Goal: Task Accomplishment & Management: Use online tool/utility

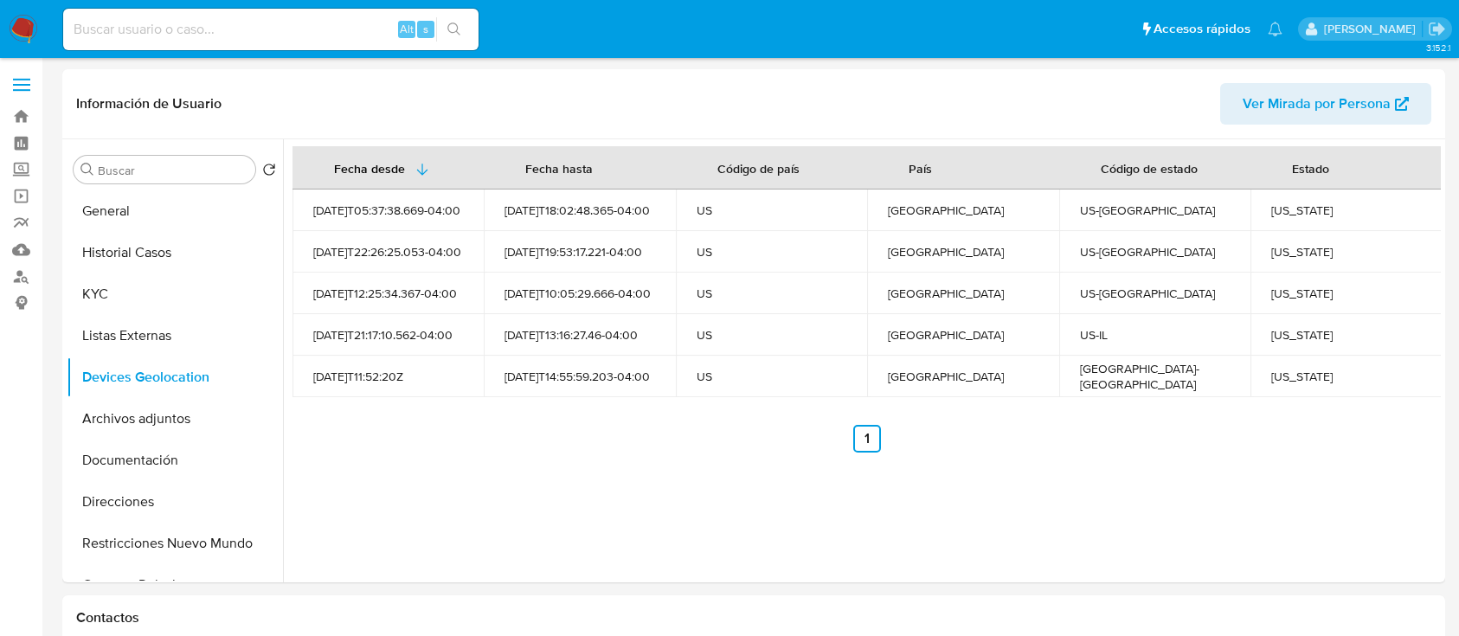
select select "10"
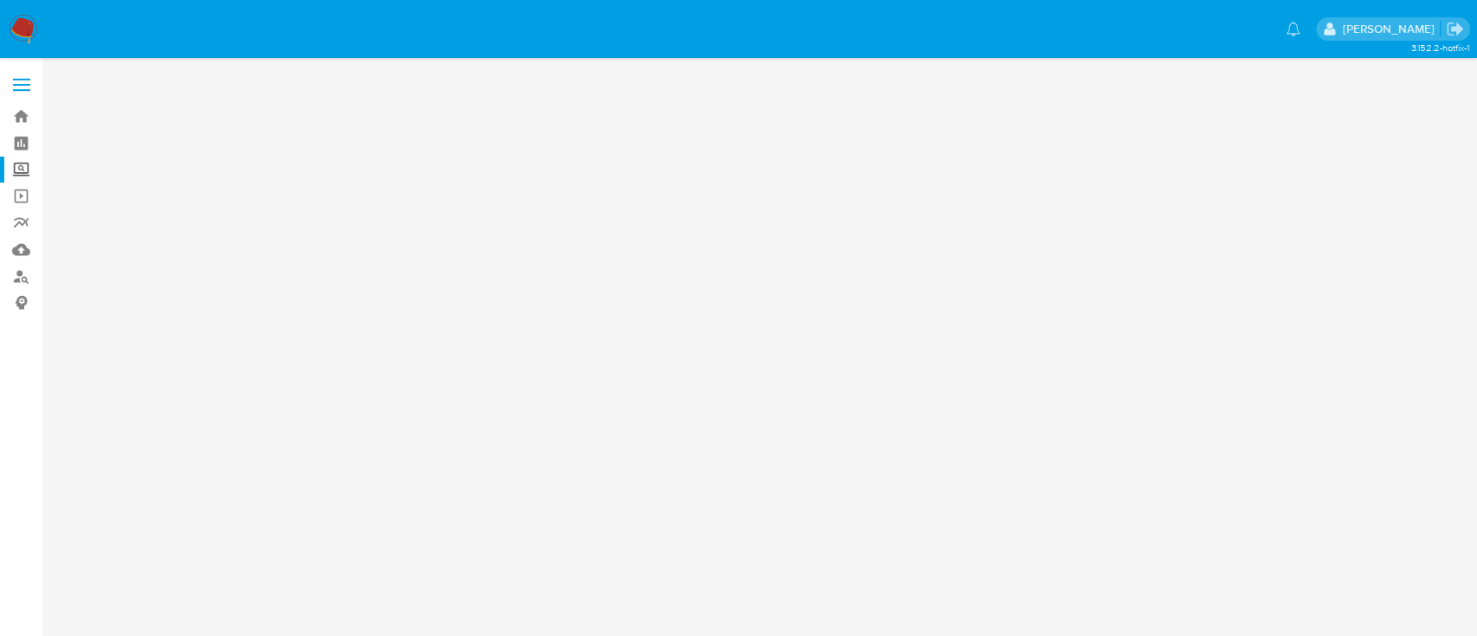
click at [29, 164] on label "Screening" at bounding box center [103, 170] width 206 height 27
click at [0, 0] on input "Screening" at bounding box center [0, 0] width 0 height 0
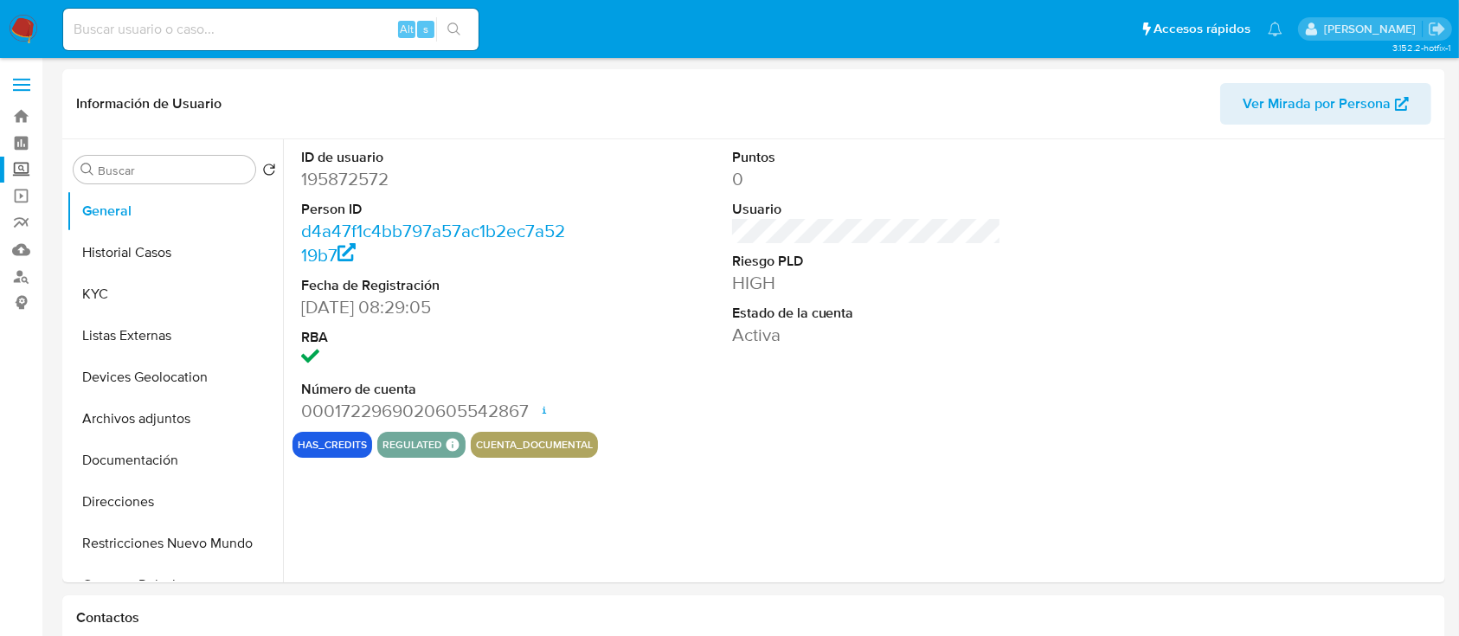
click at [26, 177] on label "Screening" at bounding box center [103, 170] width 206 height 27
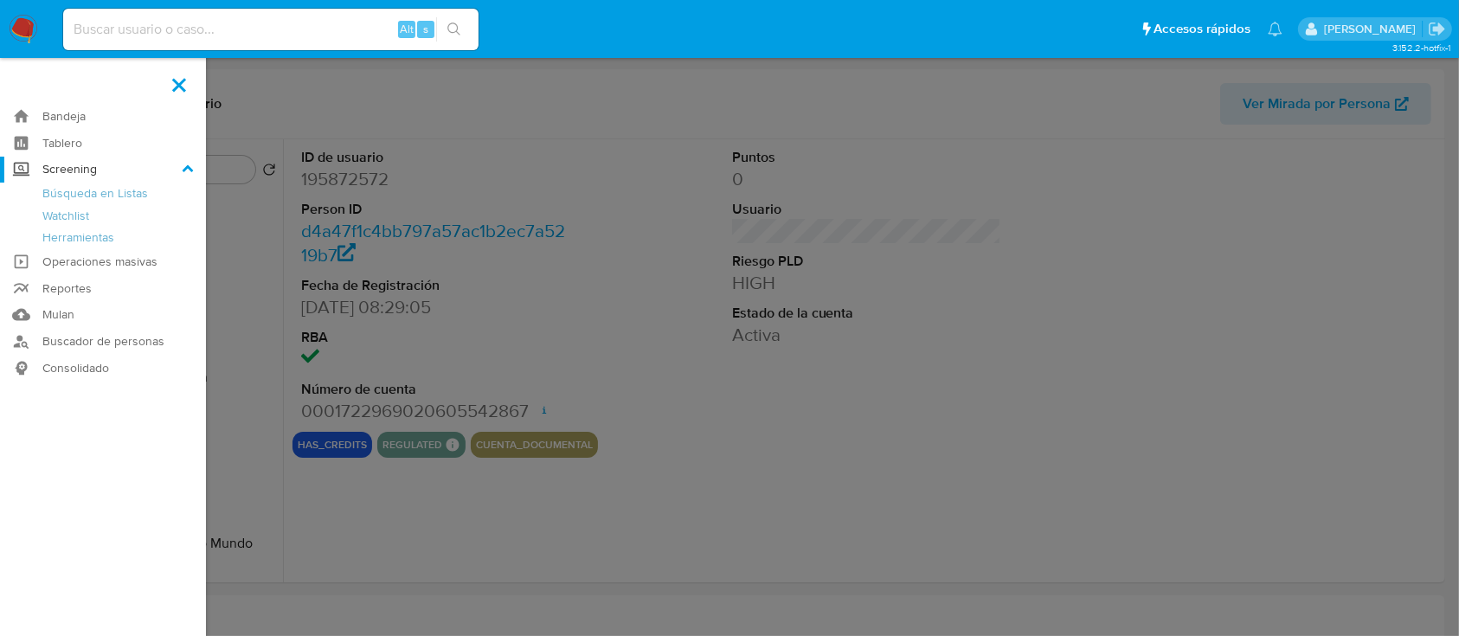
click at [0, 0] on input "Screening" at bounding box center [0, 0] width 0 height 0
select select "10"
click at [117, 235] on link "Herramientas" at bounding box center [103, 238] width 206 height 22
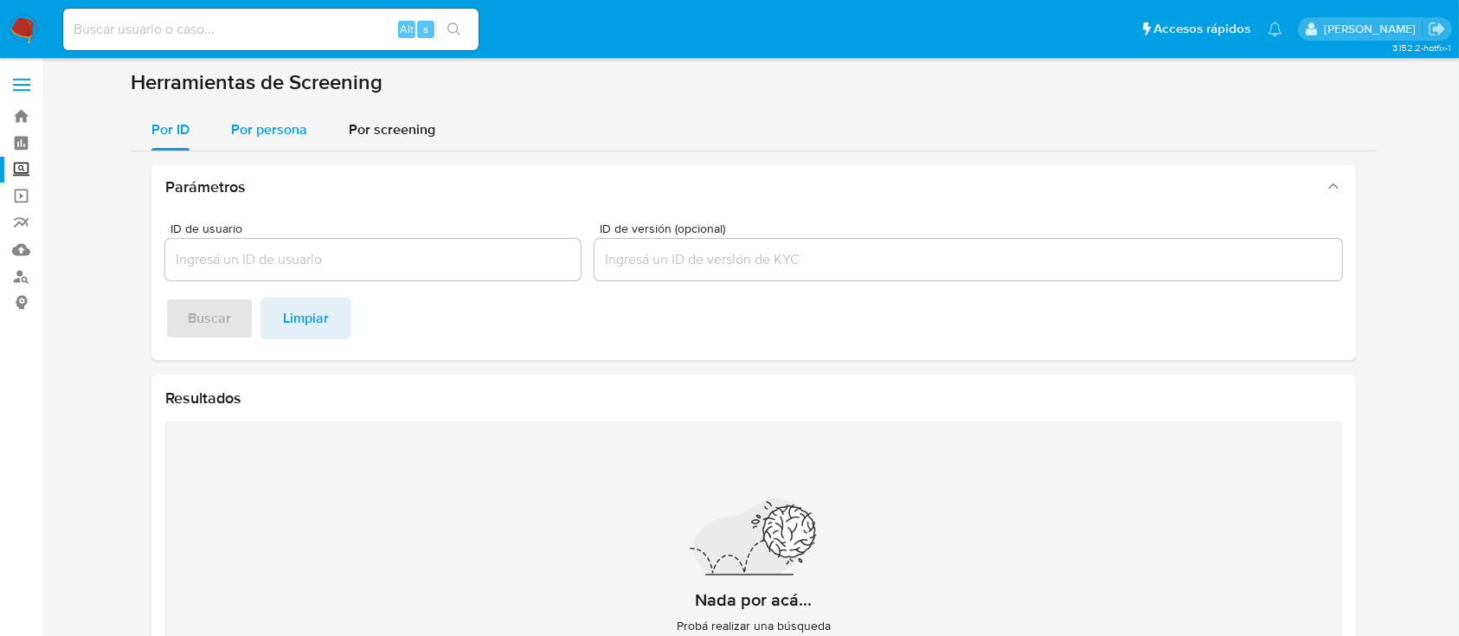
click at [284, 129] on span "Por persona" at bounding box center [269, 129] width 76 height 20
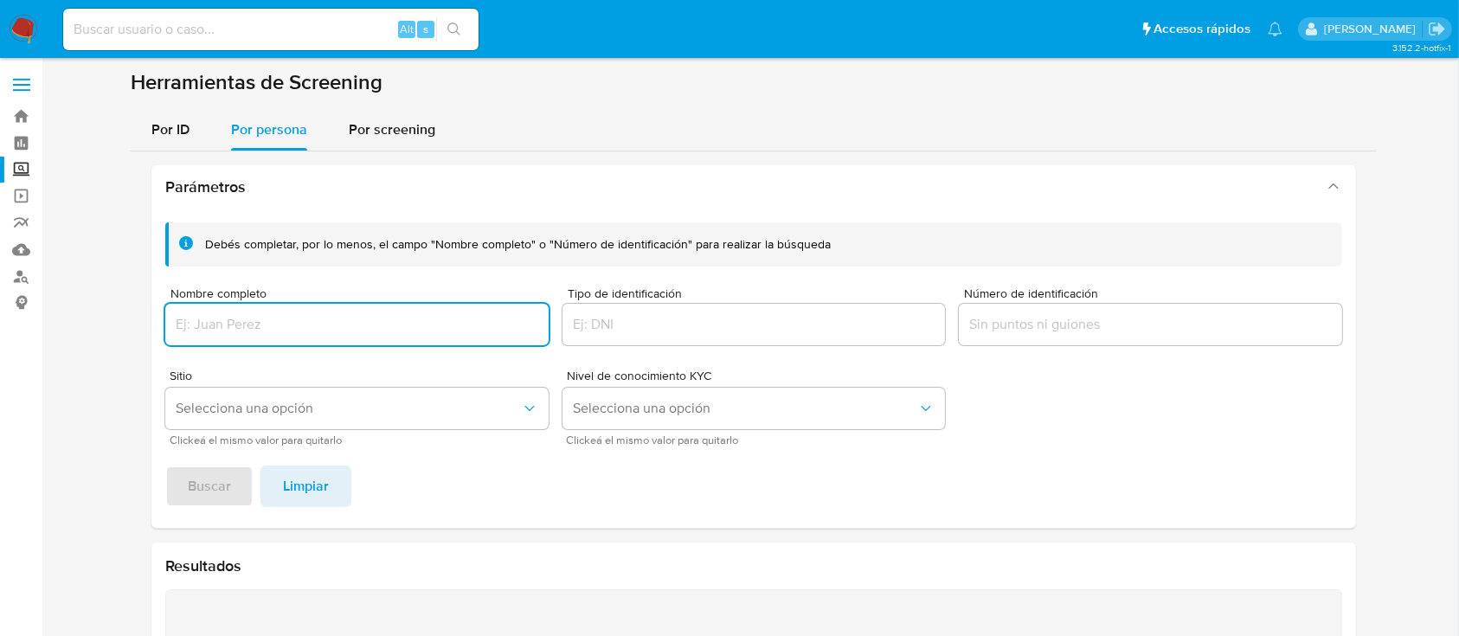
click at [323, 332] on input "Nombre completo" at bounding box center [356, 324] width 383 height 22
type input "SERGIO LUIS BERISTAIN GALINDO"
click at [241, 477] on button "Buscar" at bounding box center [209, 487] width 88 height 42
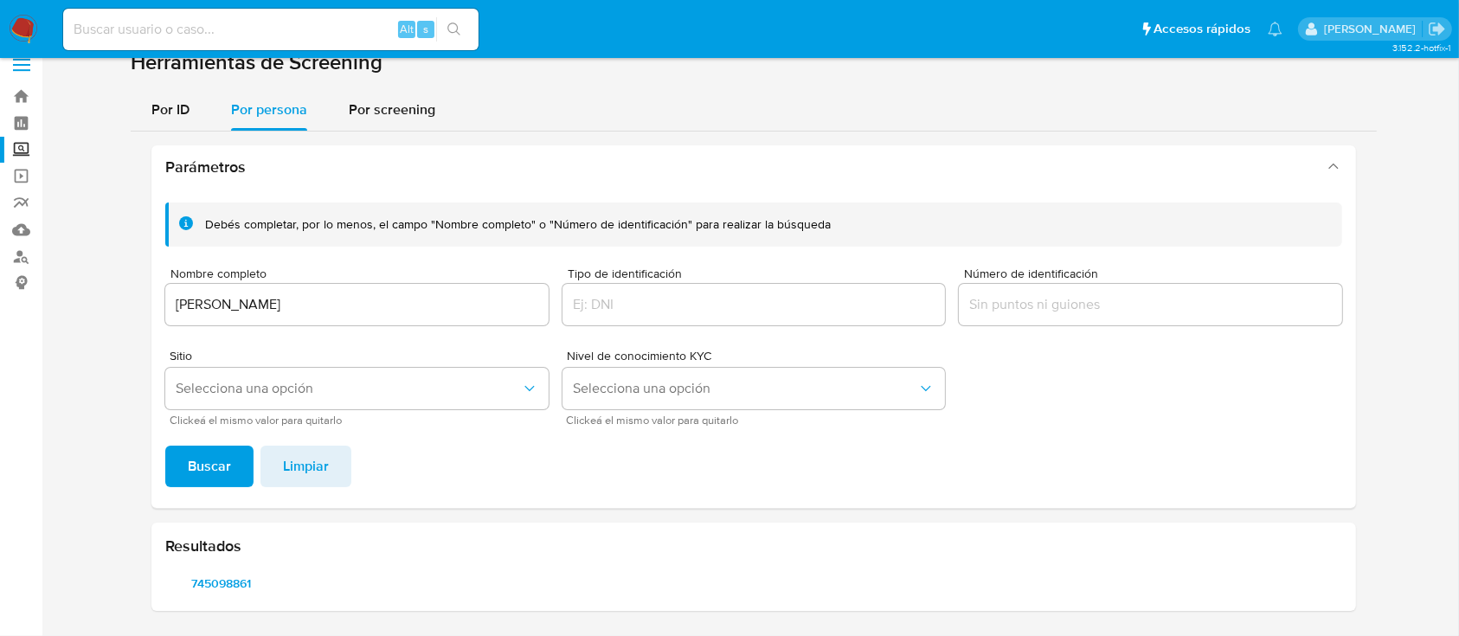
scroll to position [19, 0]
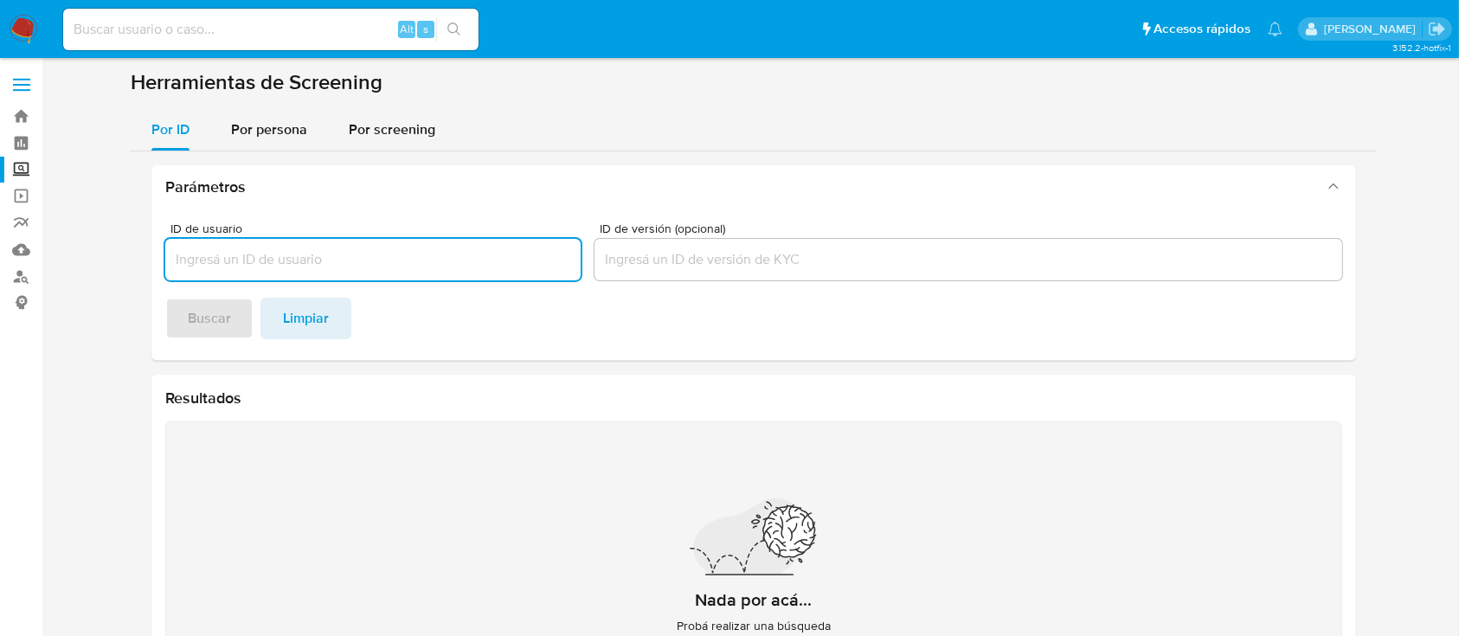
click at [28, 25] on img at bounding box center [23, 29] width 29 height 29
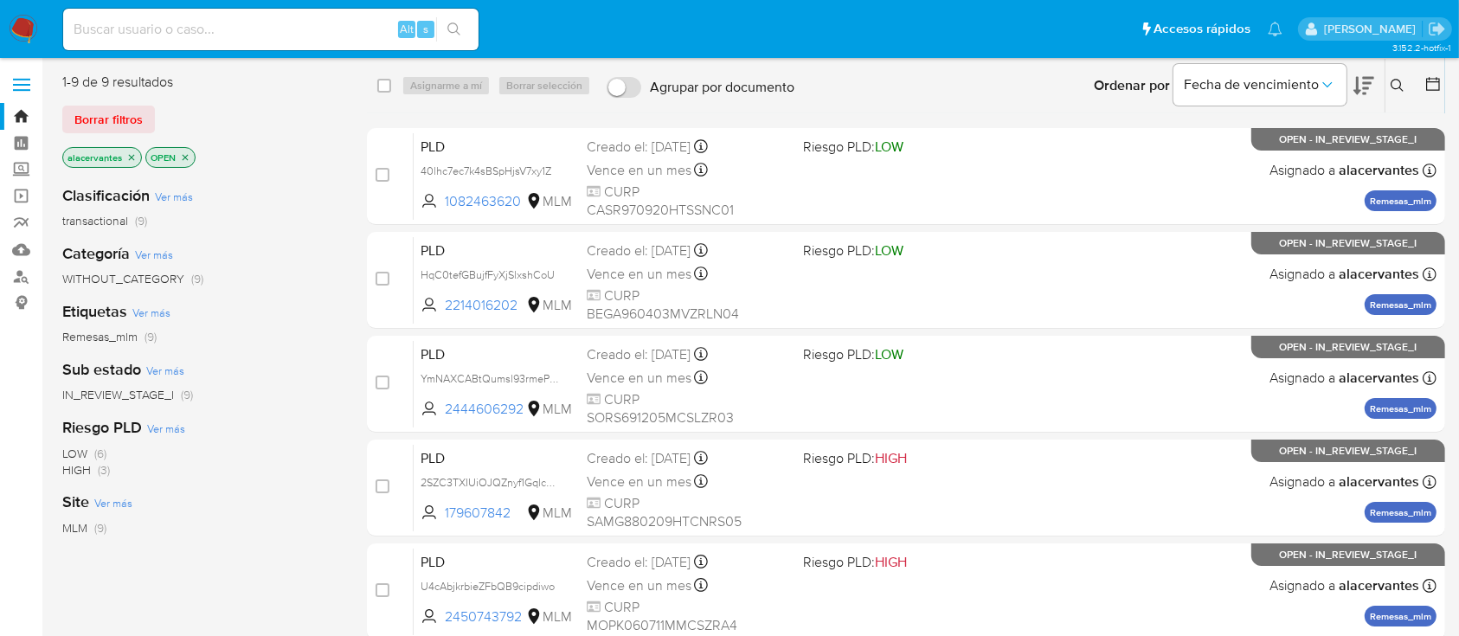
click at [1396, 90] on icon at bounding box center [1397, 86] width 14 height 14
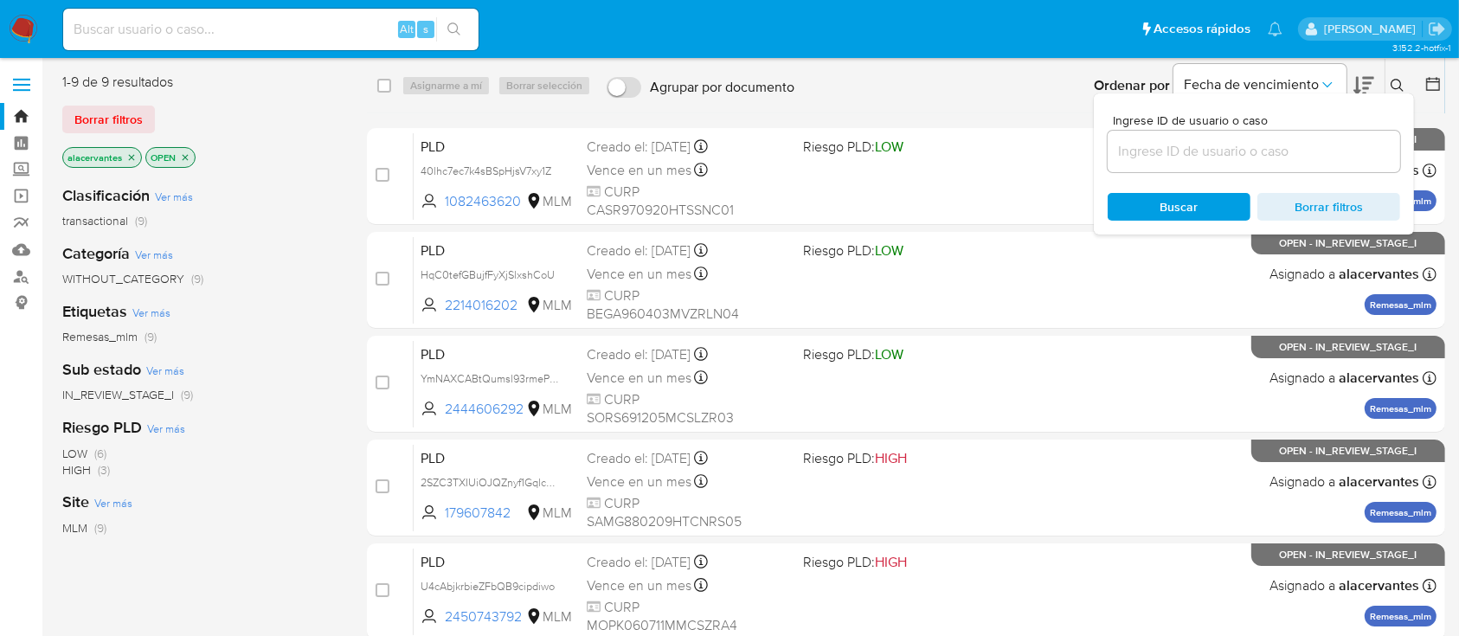
click at [1300, 157] on input at bounding box center [1254, 151] width 292 height 22
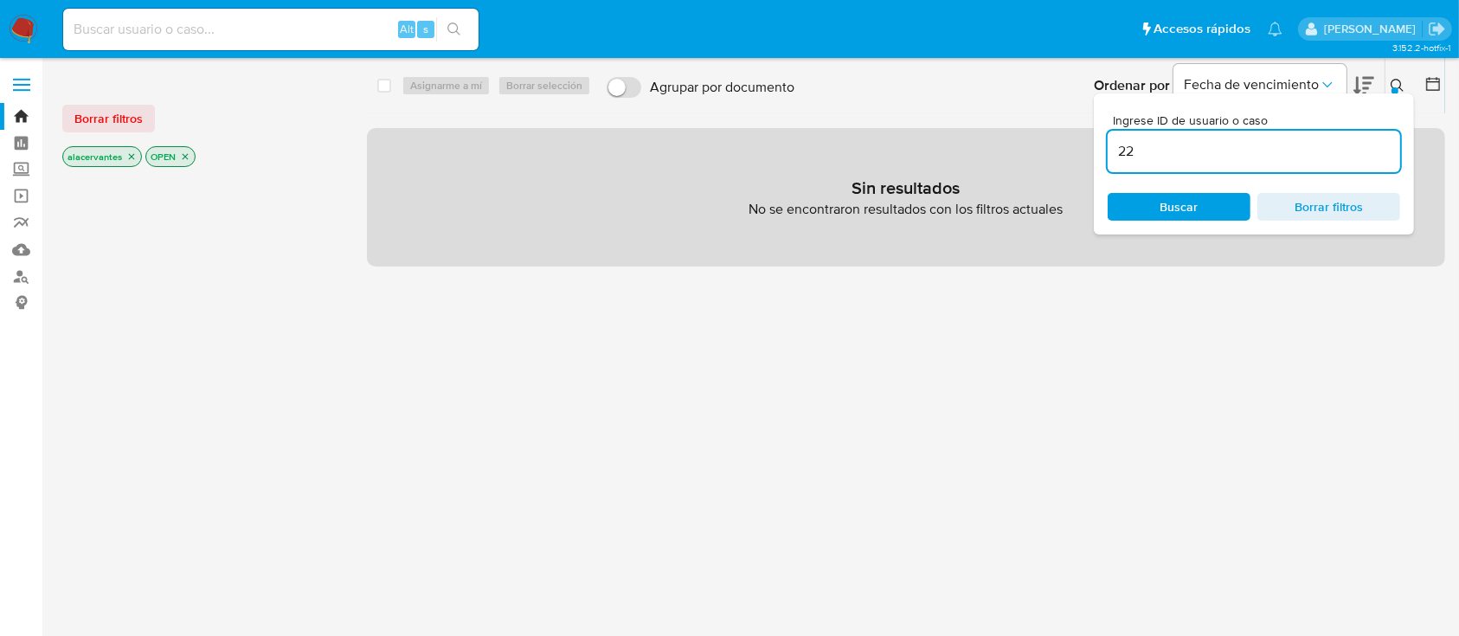
click at [1300, 157] on input "22" at bounding box center [1254, 151] width 292 height 22
click at [1254, 153] on input "221" at bounding box center [1254, 151] width 292 height 22
type input "2214016202"
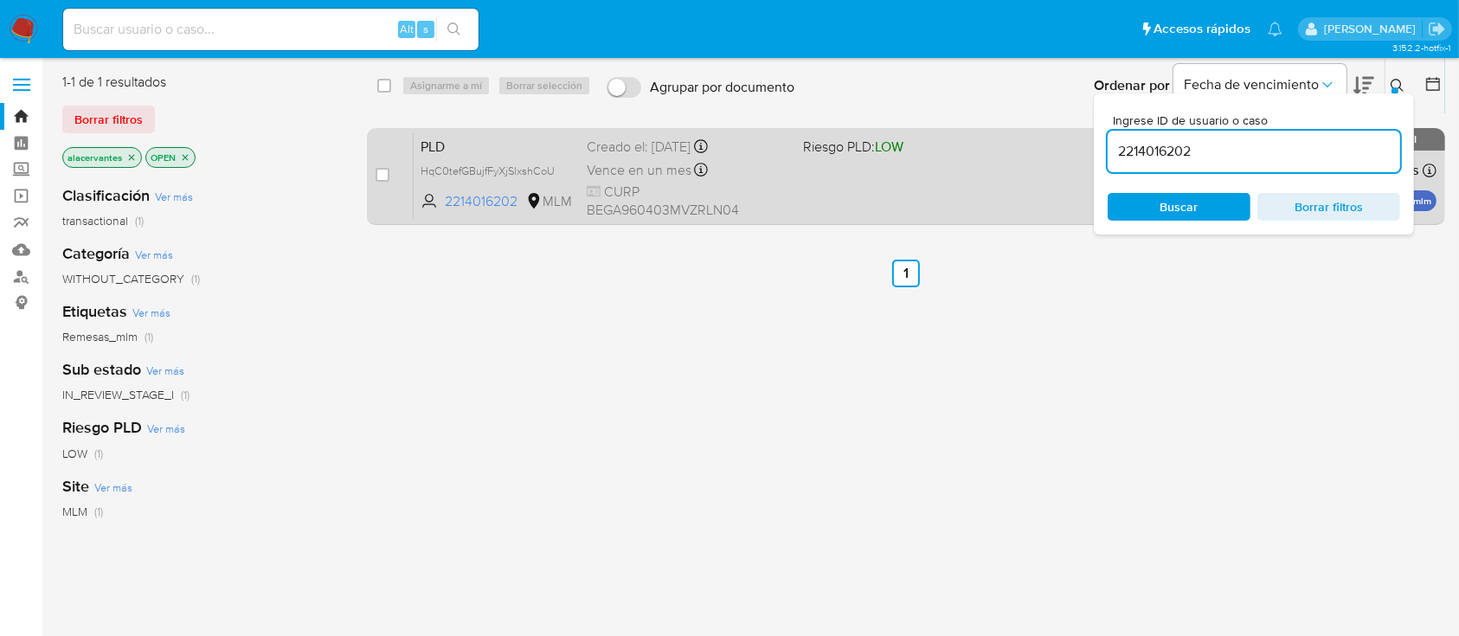
click at [966, 179] on div "PLD HqC0tefGBujfFyXjSlxshCoU 2214016202 MLM Riesgo PLD: LOW Creado el: 12/07/20…" at bounding box center [925, 175] width 1023 height 87
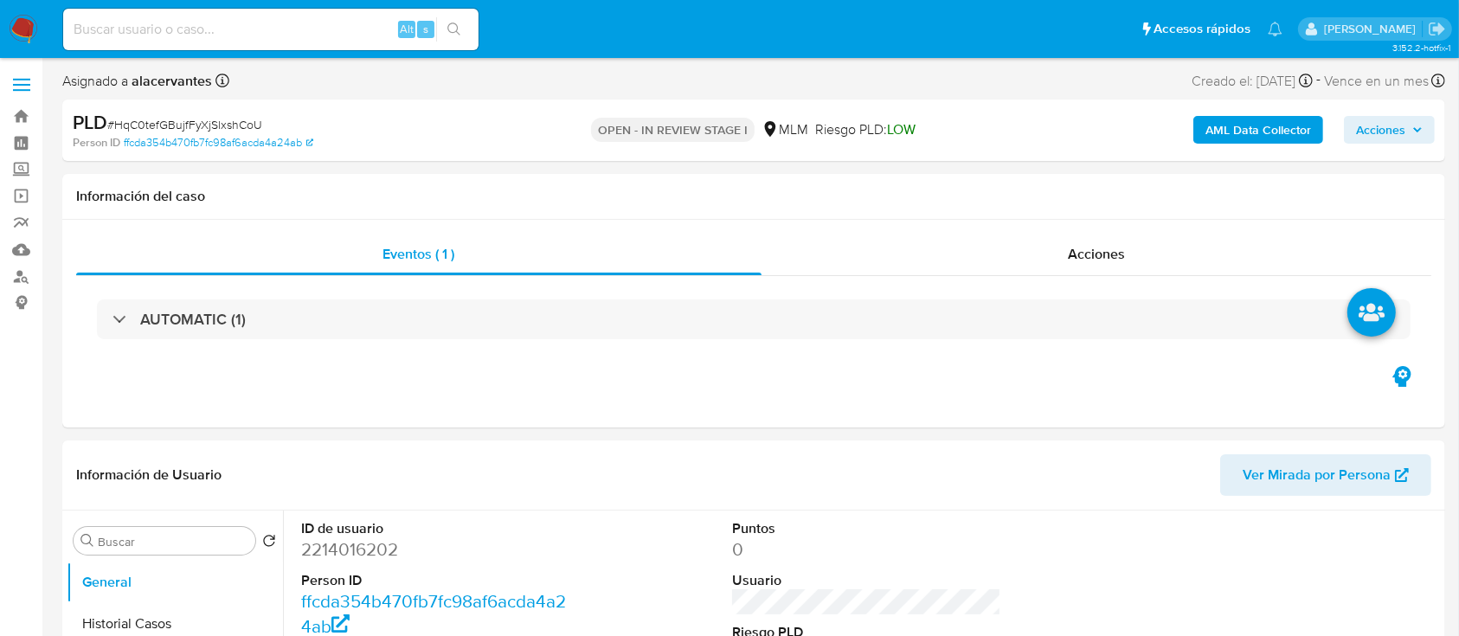
select select "10"
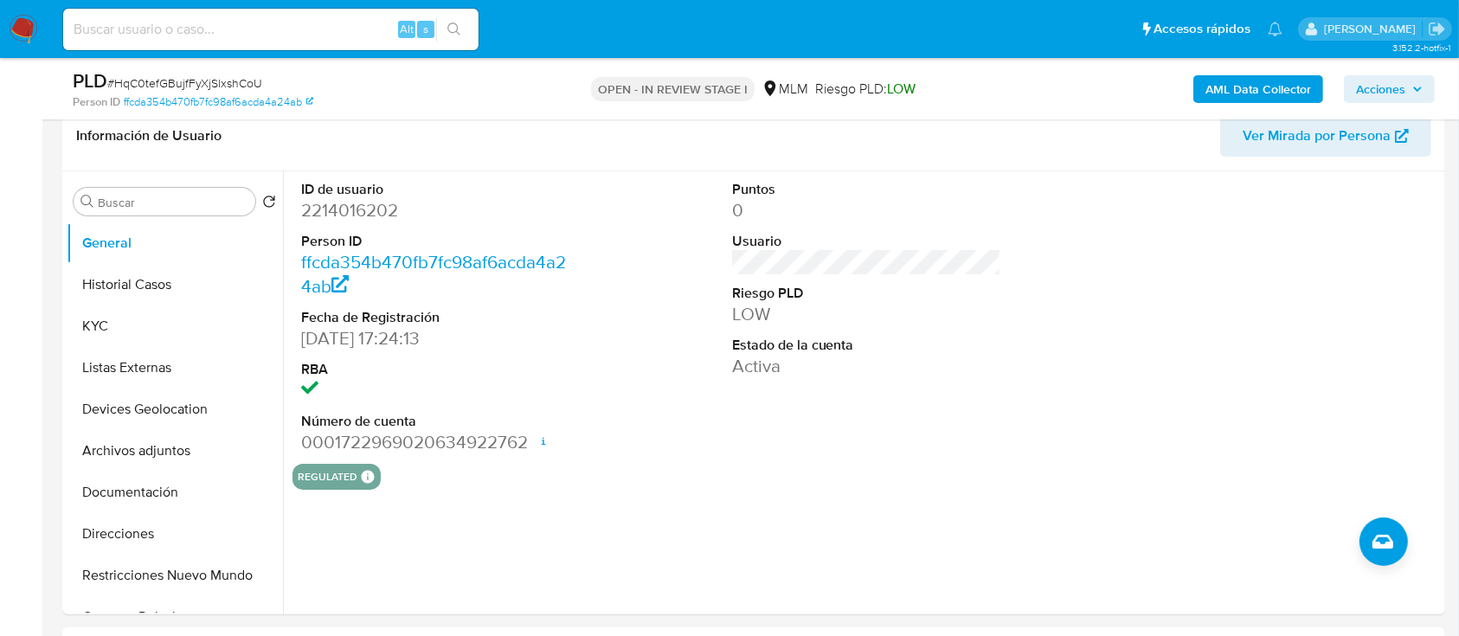
scroll to position [371, 0]
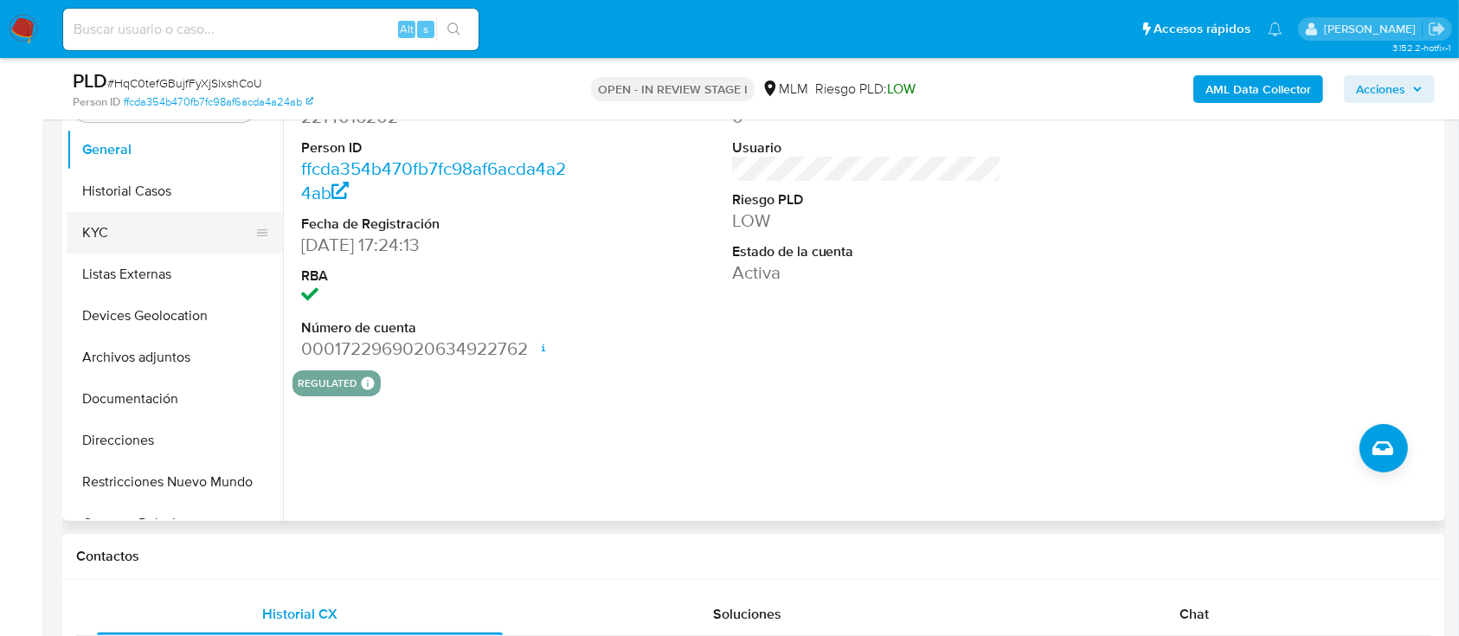
click at [163, 236] on button "KYC" at bounding box center [168, 233] width 202 height 42
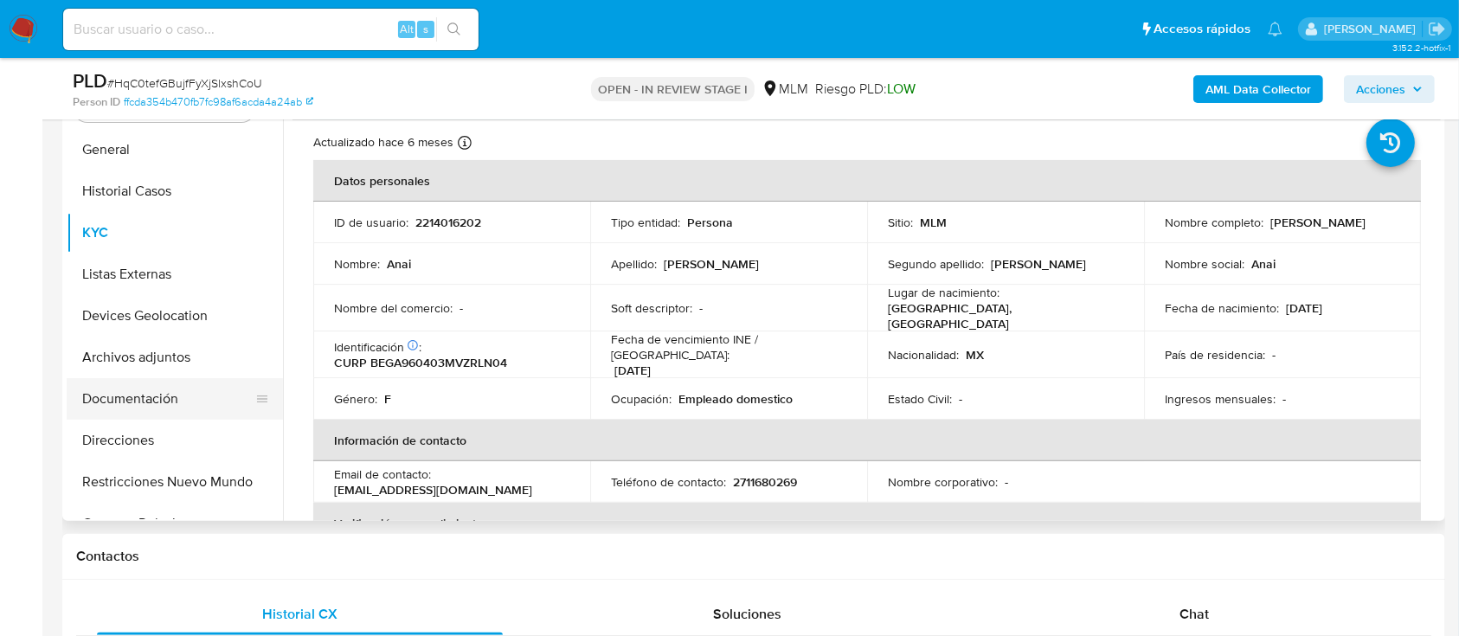
click at [170, 395] on button "Documentación" at bounding box center [168, 399] width 202 height 42
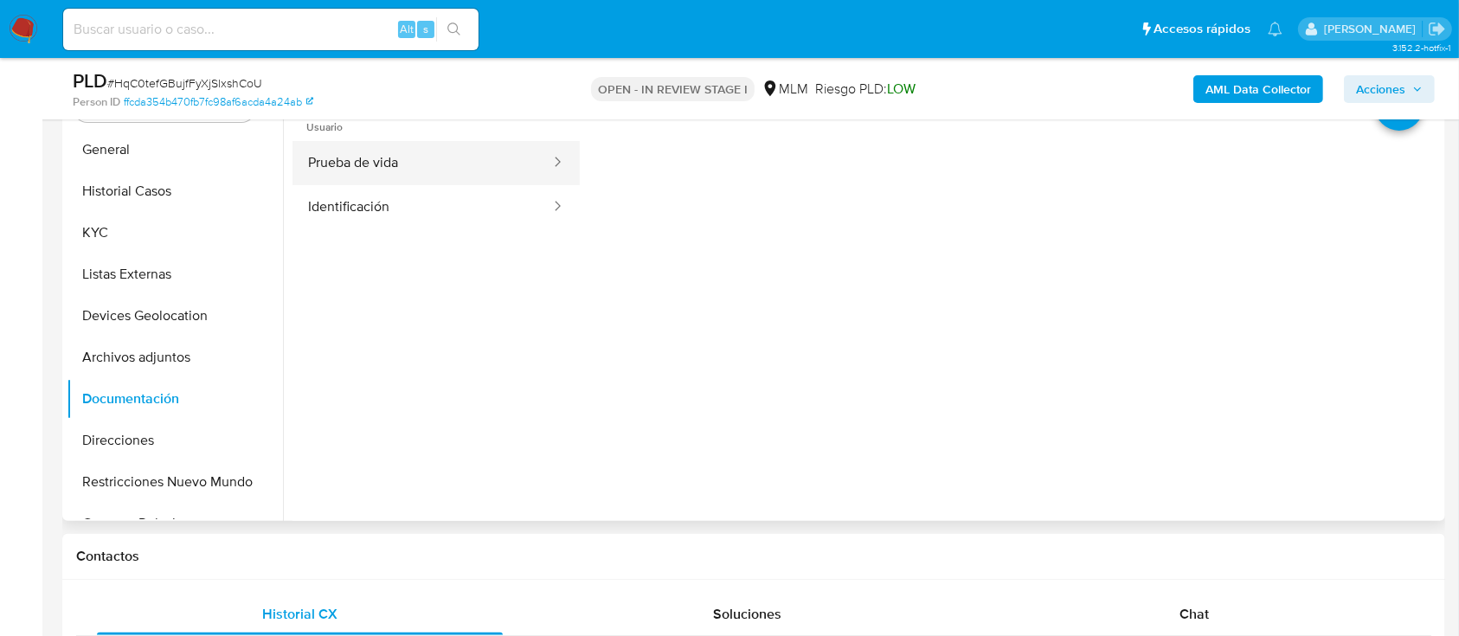
click at [367, 178] on button "Prueba de vida" at bounding box center [422, 163] width 260 height 44
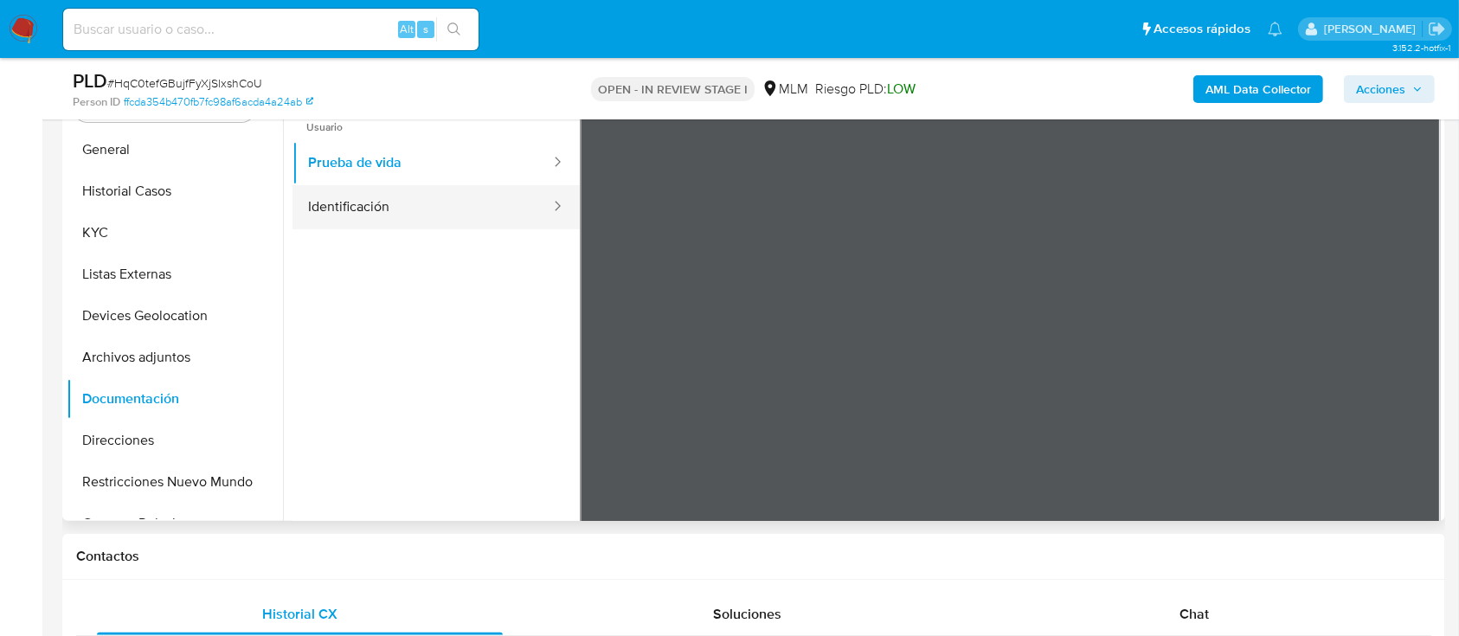
click at [414, 215] on button "Identificación" at bounding box center [422, 207] width 260 height 44
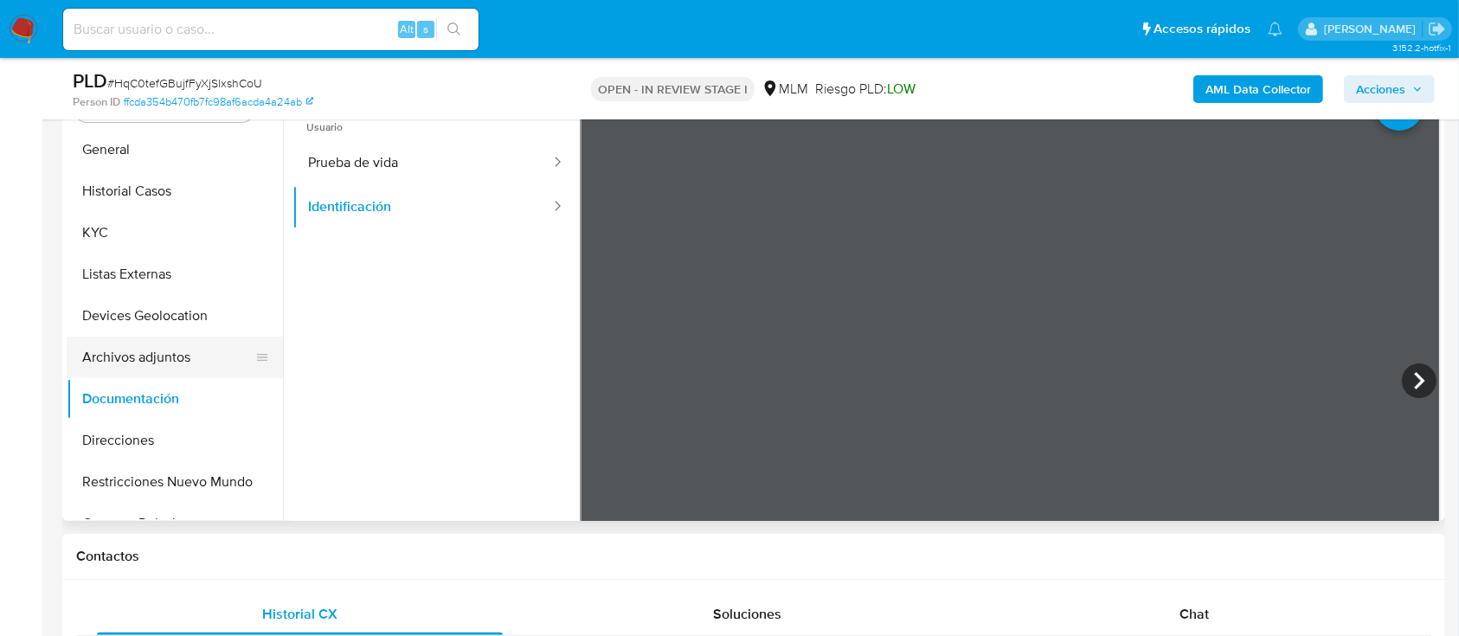
click at [187, 367] on button "Archivos adjuntos" at bounding box center [168, 358] width 202 height 42
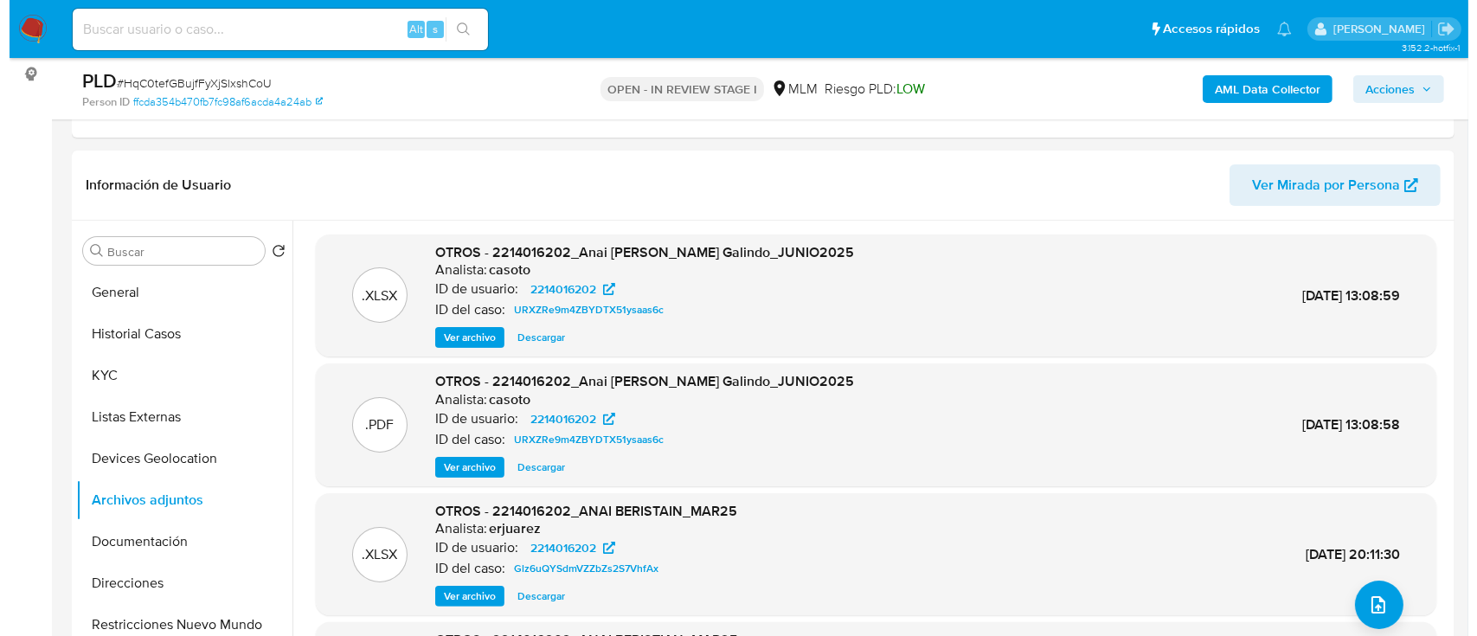
scroll to position [262, 0]
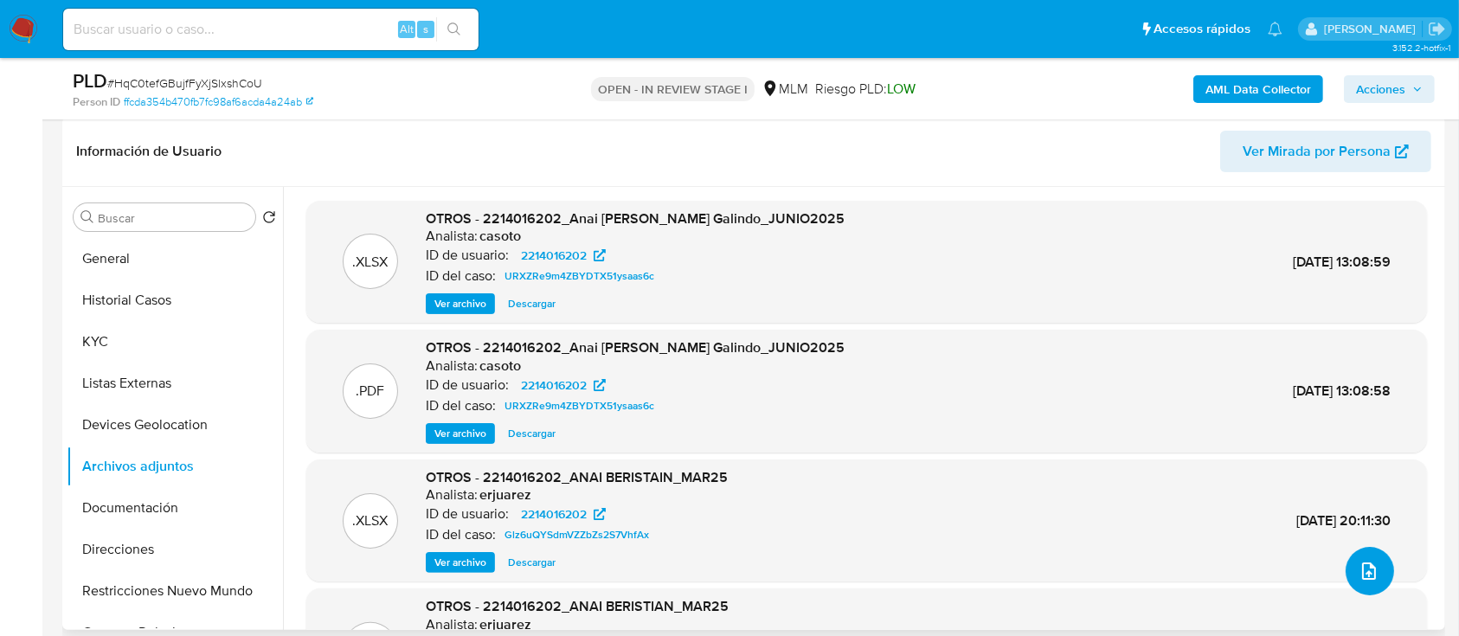
click at [1371, 573] on icon "upload-file" at bounding box center [1368, 571] width 21 height 21
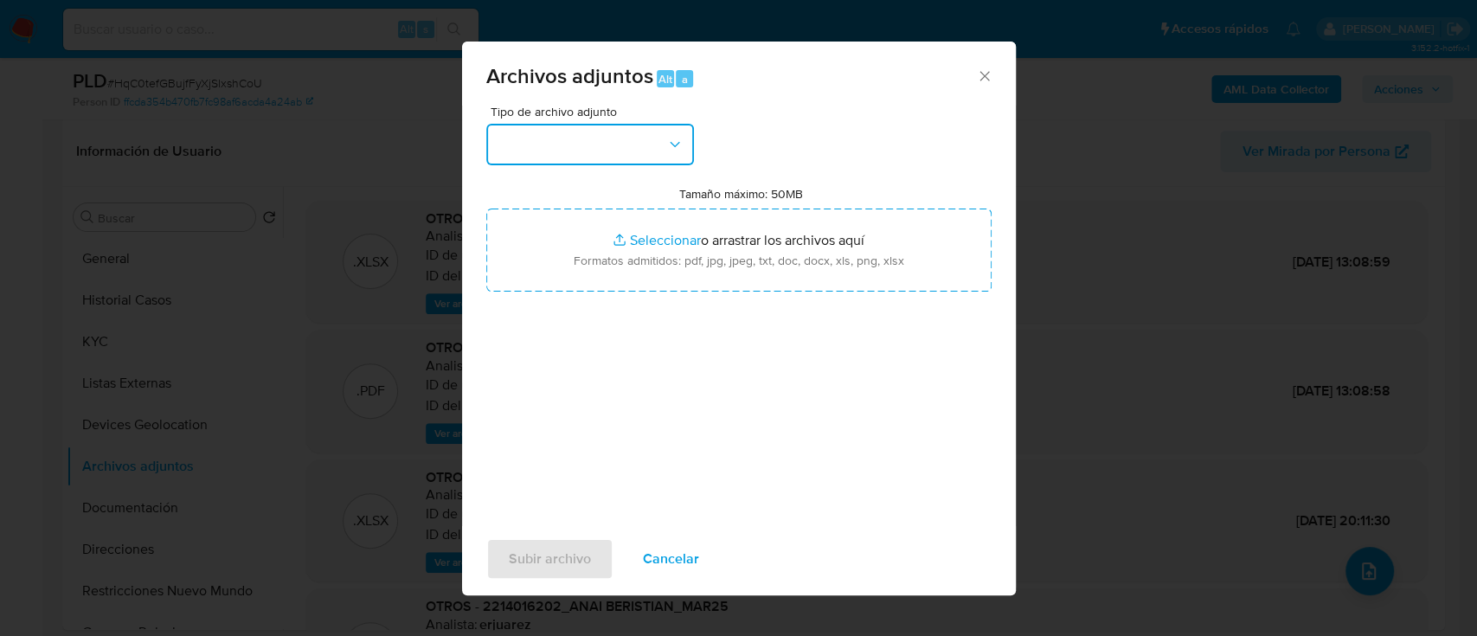
click at [658, 150] on button "button" at bounding box center [590, 145] width 208 height 42
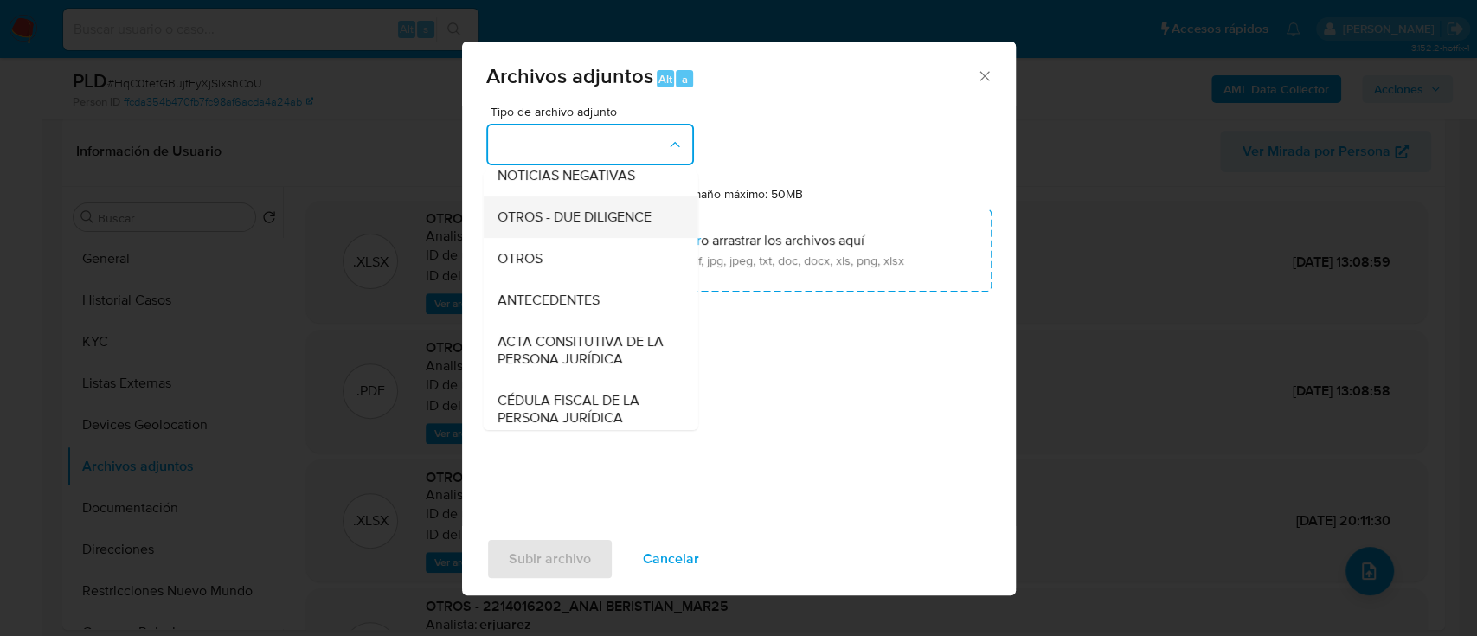
scroll to position [228, 0]
click at [568, 260] on div "OTROS" at bounding box center [585, 255] width 177 height 42
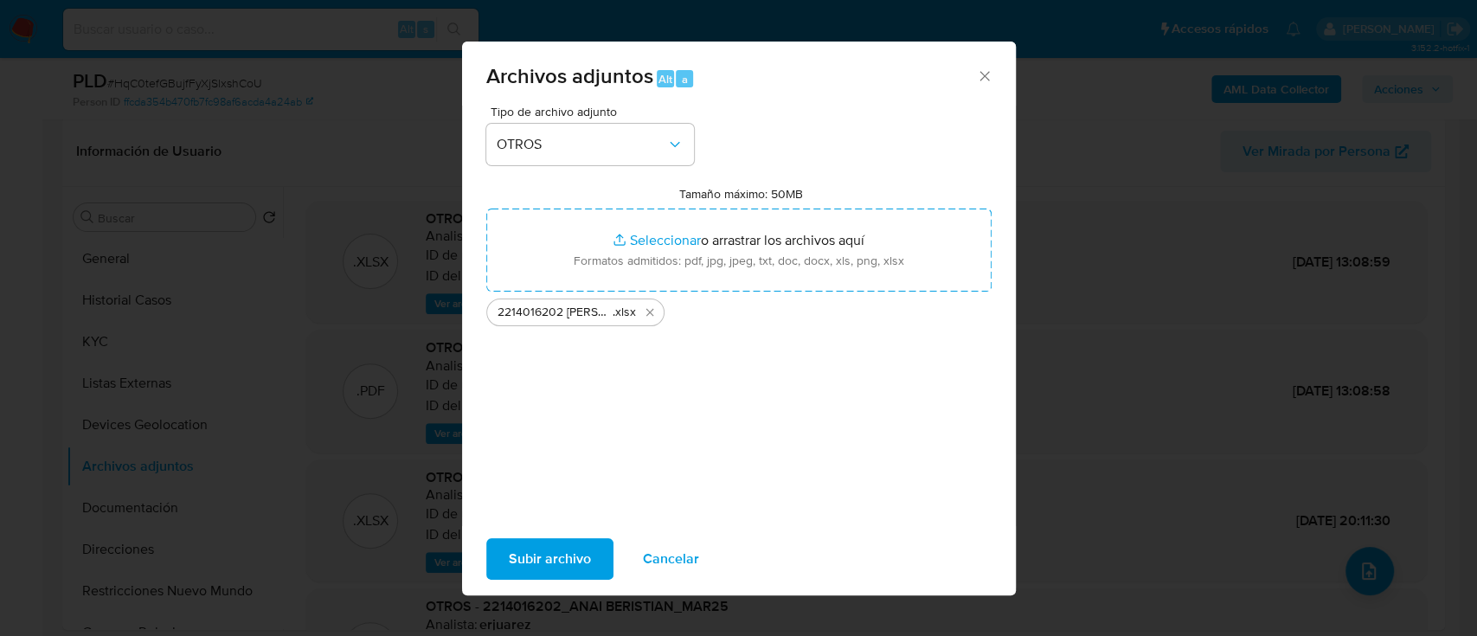
click at [568, 565] on span "Subir archivo" at bounding box center [550, 559] width 82 height 38
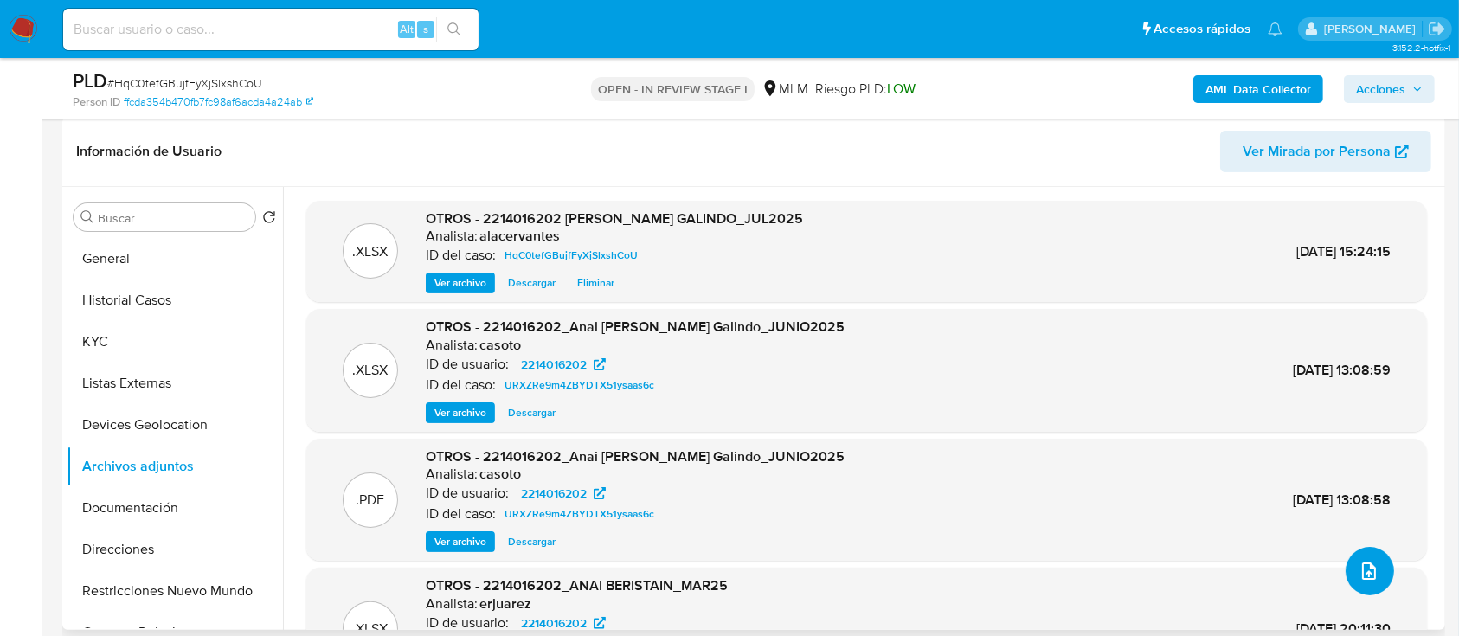
click at [1377, 562] on button "upload-file" at bounding box center [1369, 571] width 48 height 48
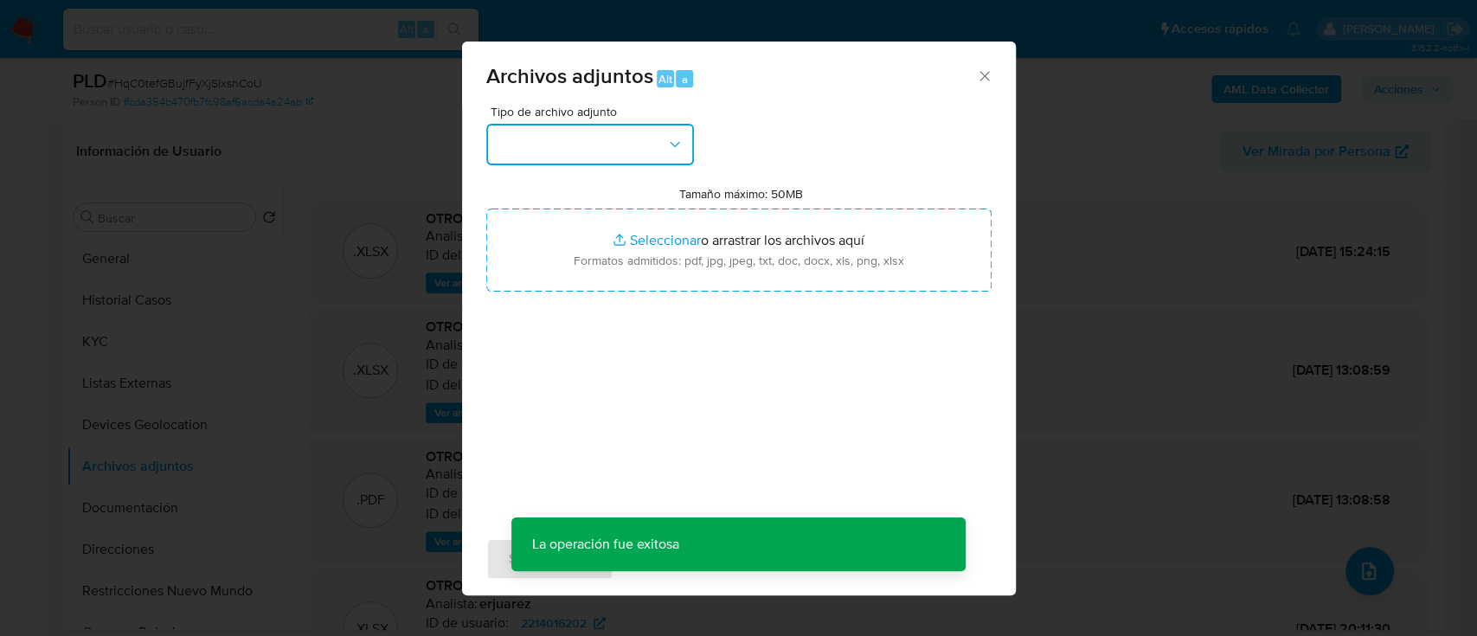
click at [661, 137] on button "button" at bounding box center [590, 145] width 208 height 42
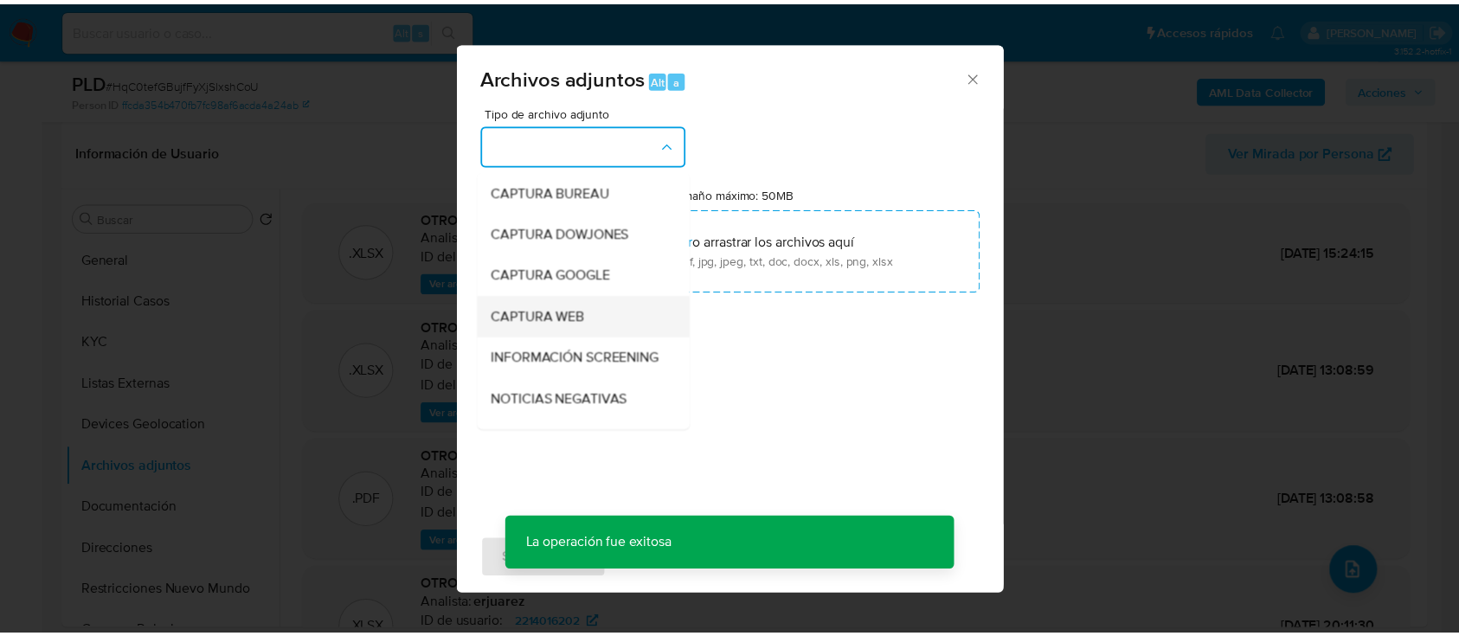
scroll to position [115, 0]
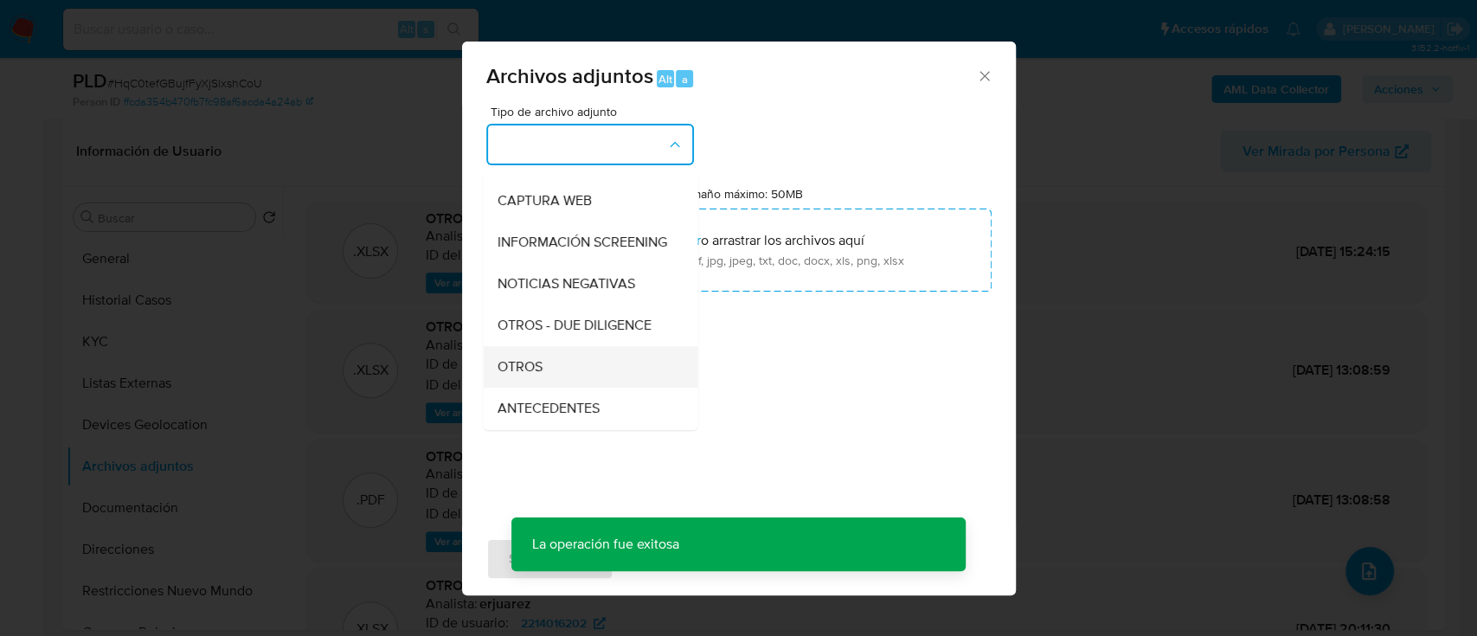
click at [567, 377] on div "OTROS" at bounding box center [585, 367] width 177 height 42
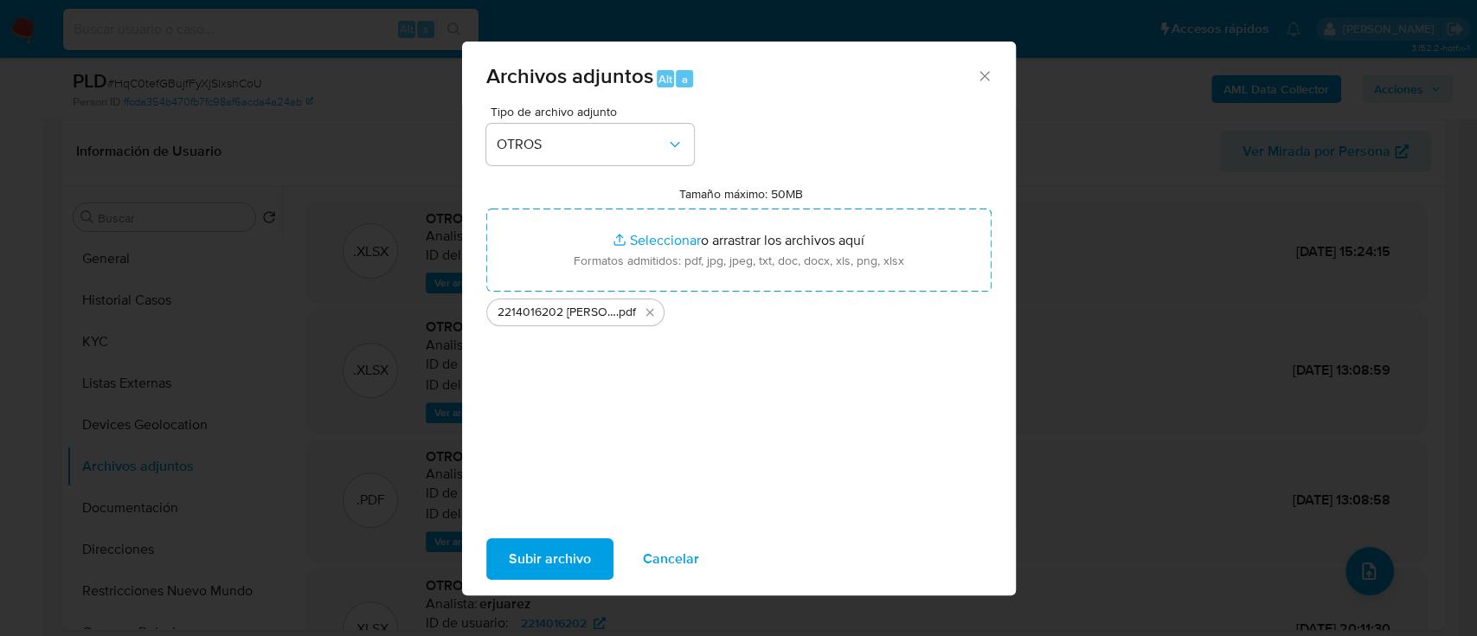
click at [552, 551] on span "Subir archivo" at bounding box center [550, 559] width 82 height 38
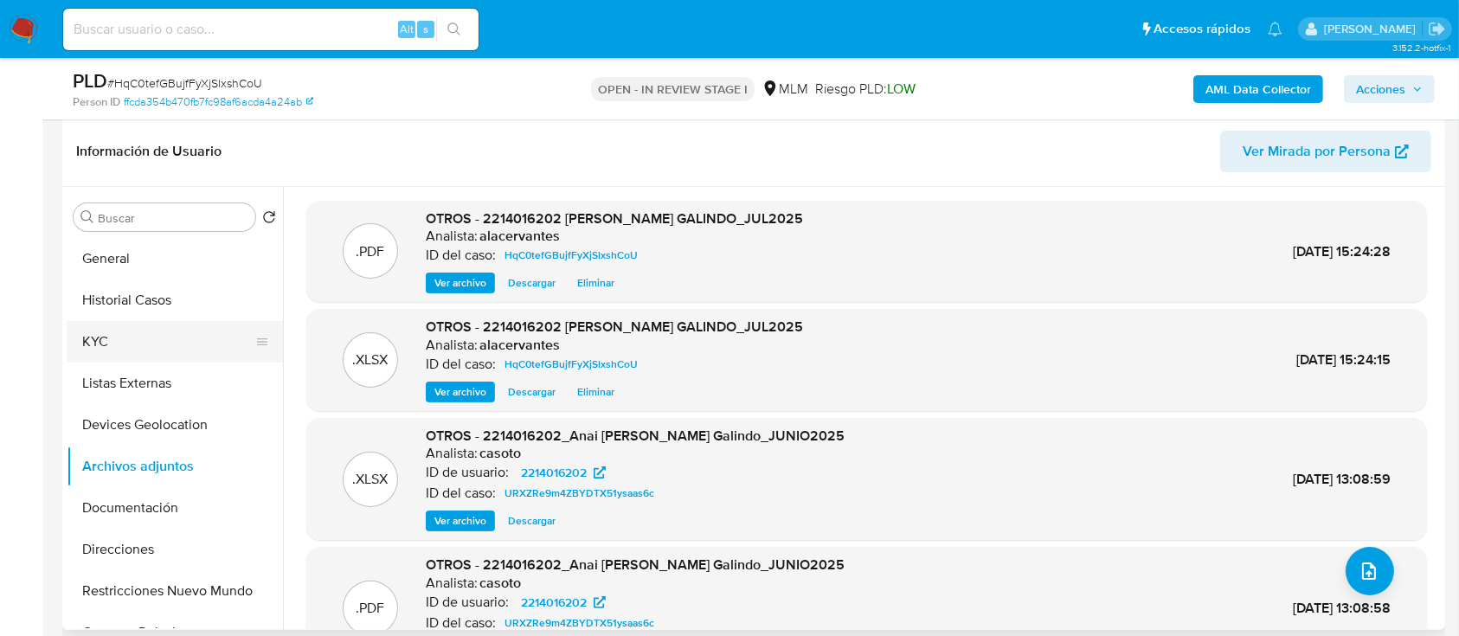
click at [133, 344] on button "KYC" at bounding box center [168, 342] width 202 height 42
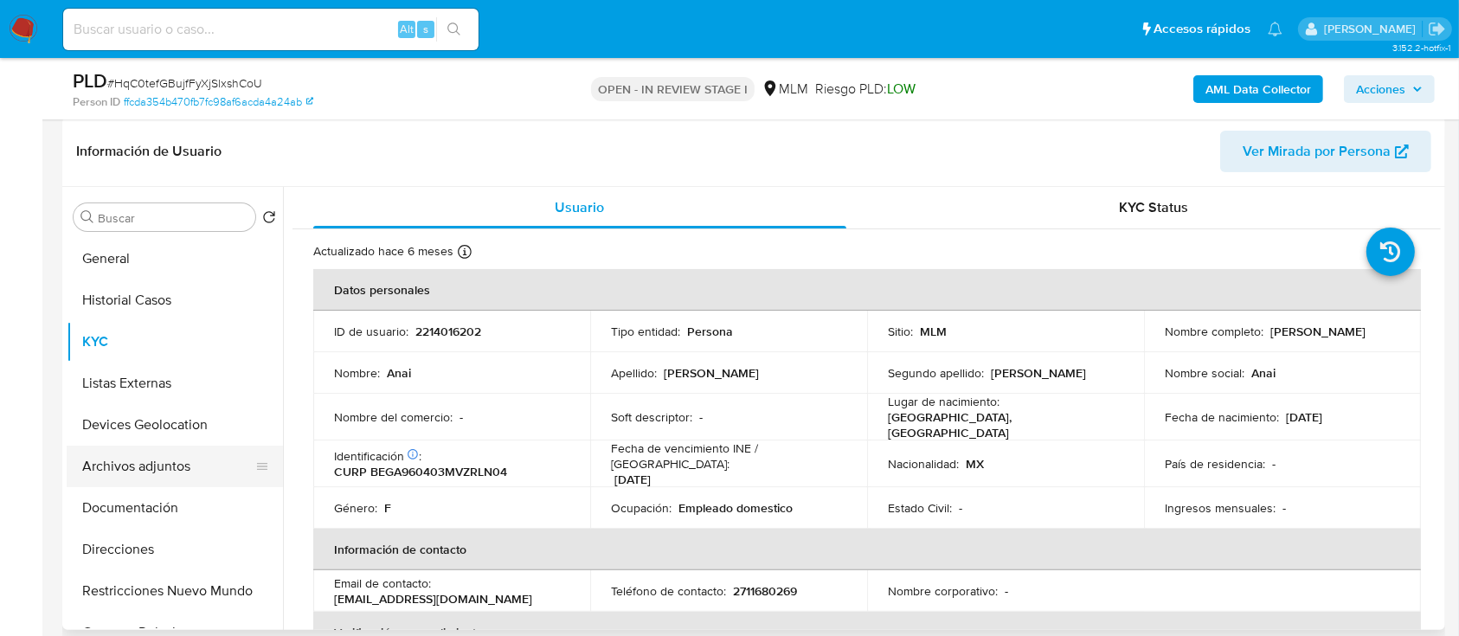
click at [124, 465] on button "Archivos adjuntos" at bounding box center [168, 467] width 202 height 42
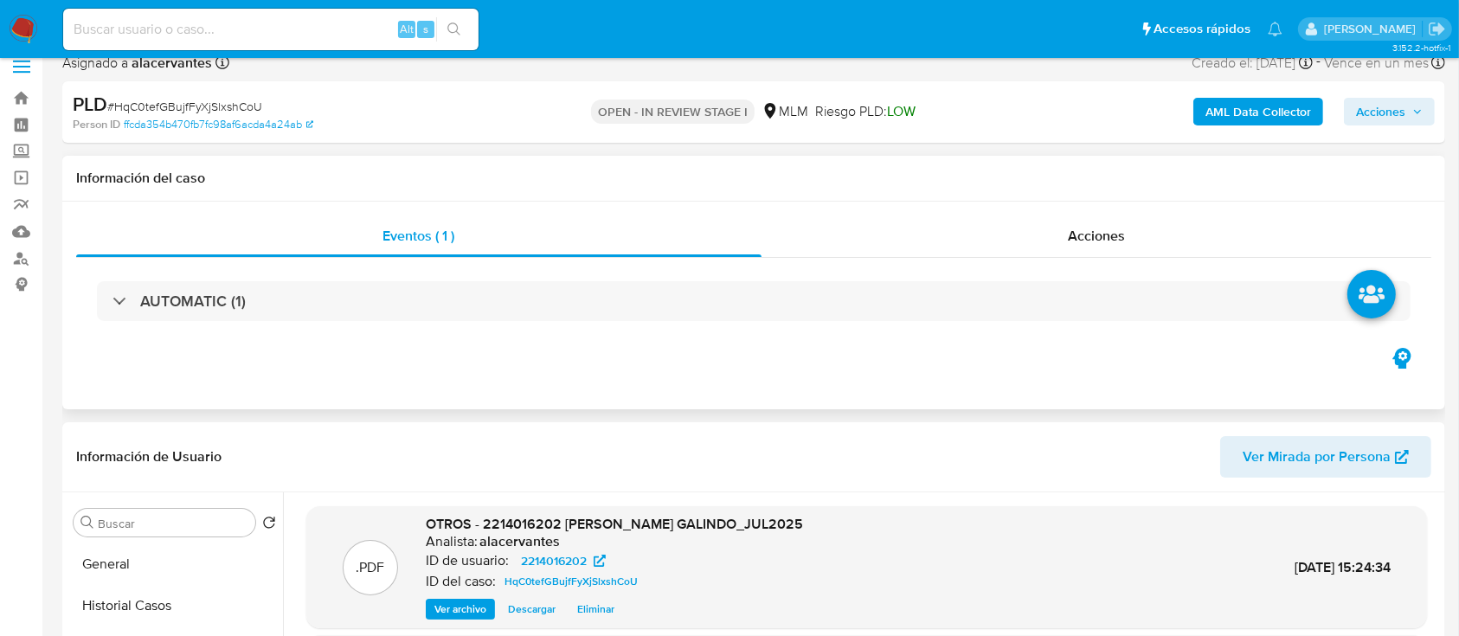
scroll to position [0, 0]
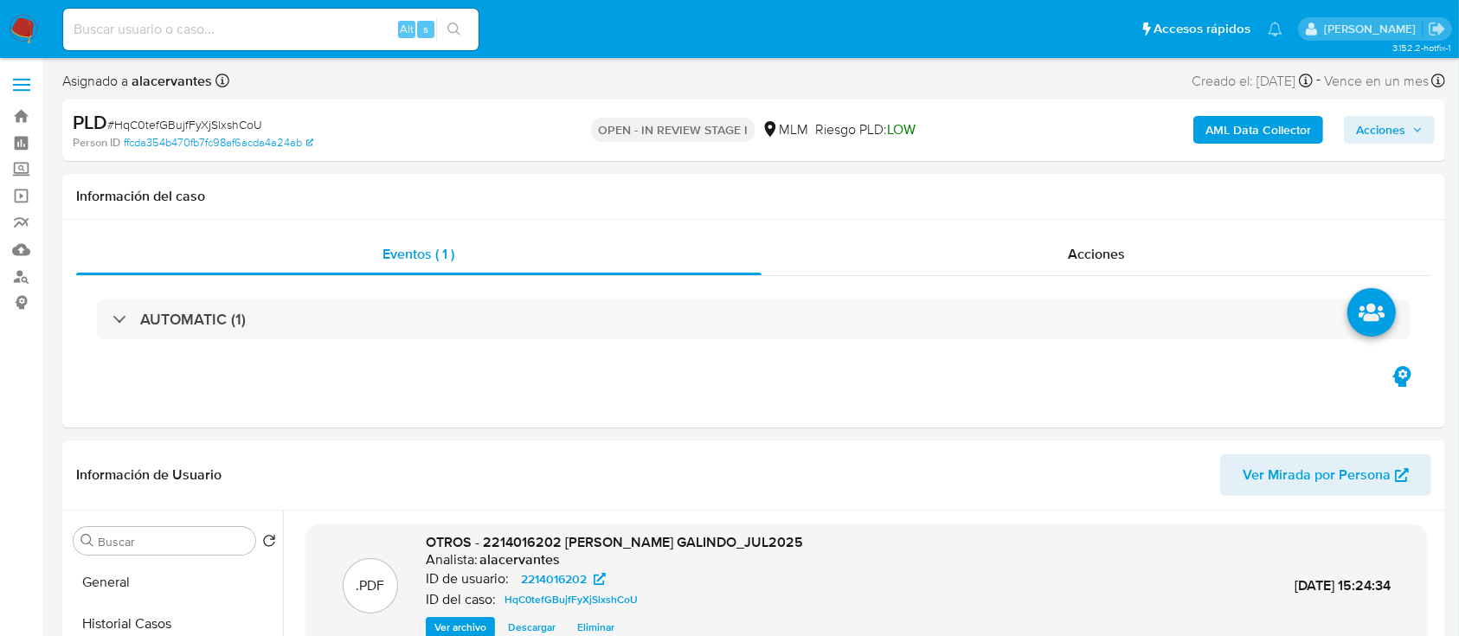
click at [1429, 127] on button "Acciones" at bounding box center [1389, 130] width 91 height 28
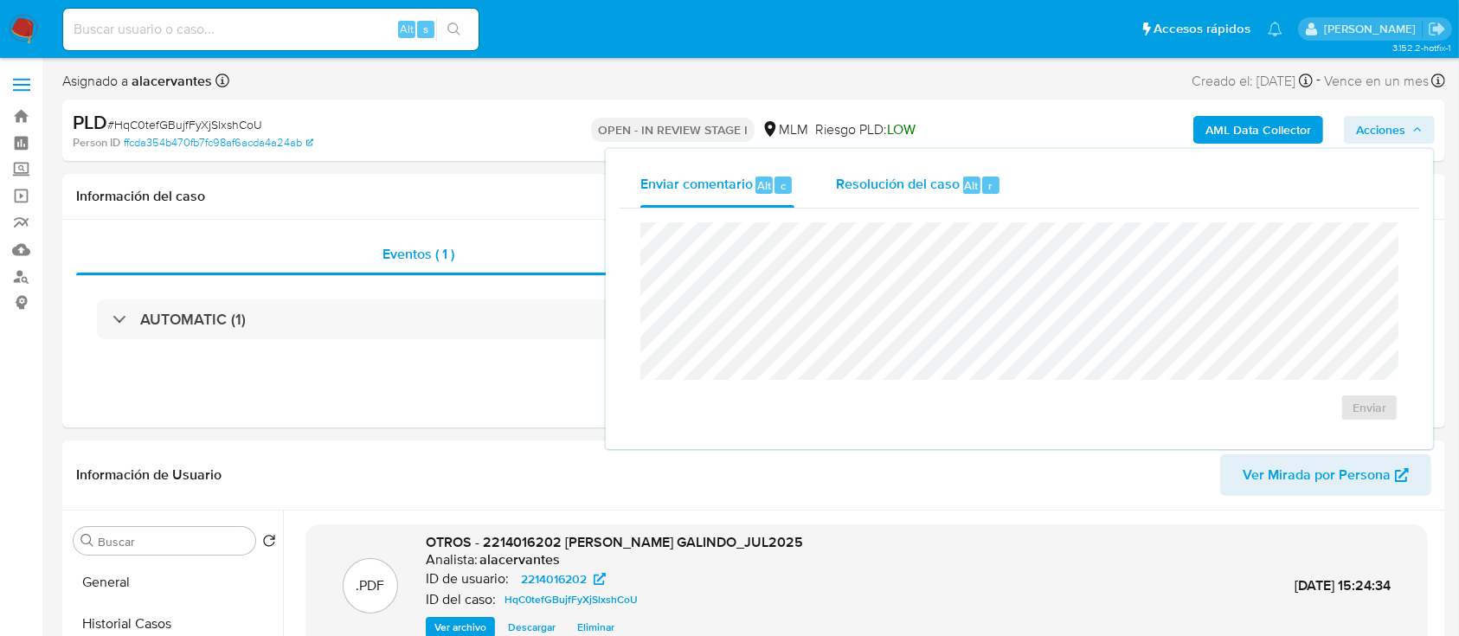
click at [948, 177] on span "Resolución del caso" at bounding box center [898, 185] width 124 height 20
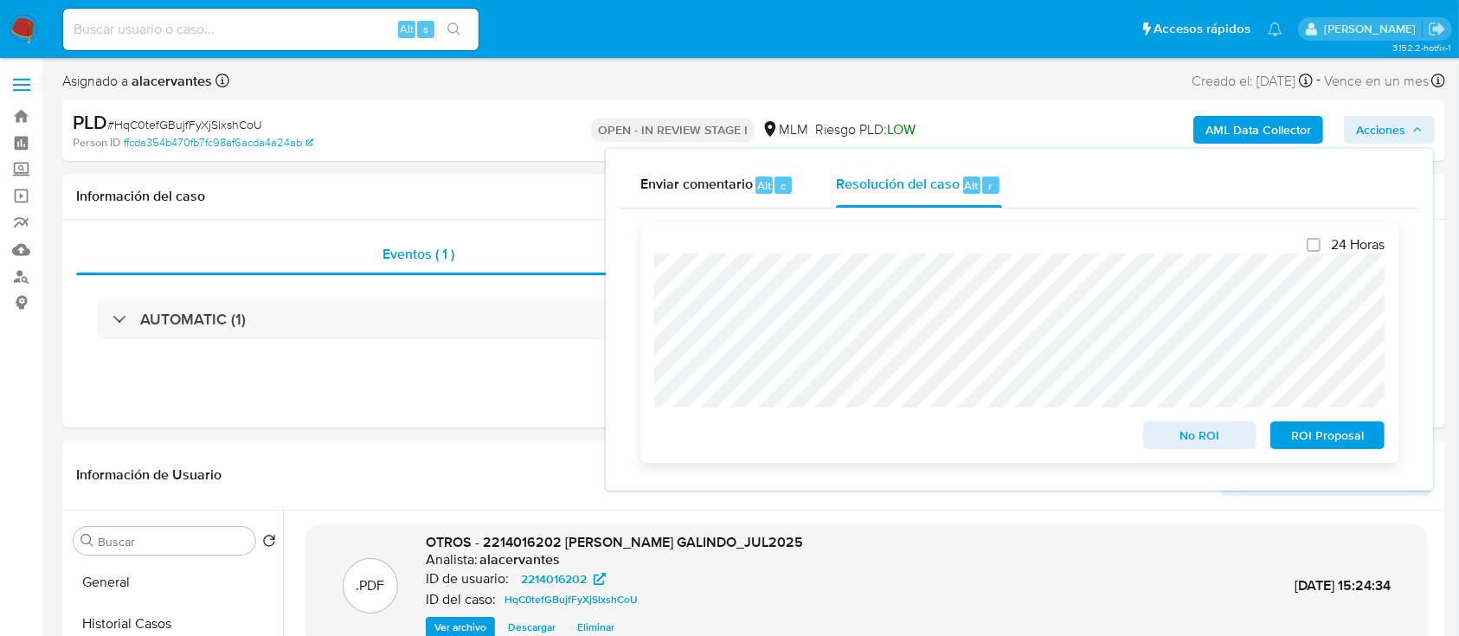
click at [1212, 435] on span "No ROI" at bounding box center [1200, 435] width 90 height 24
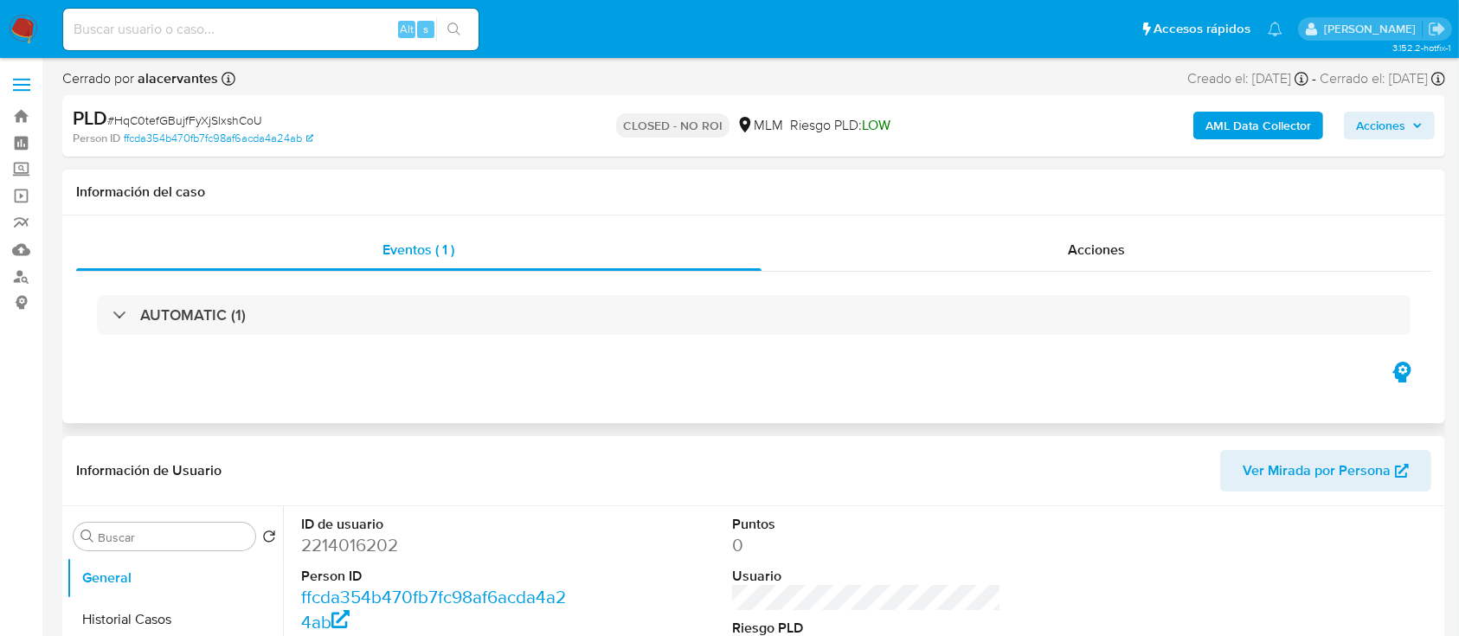
select select "10"
click at [1099, 260] on div "Acciones" at bounding box center [1096, 250] width 671 height 42
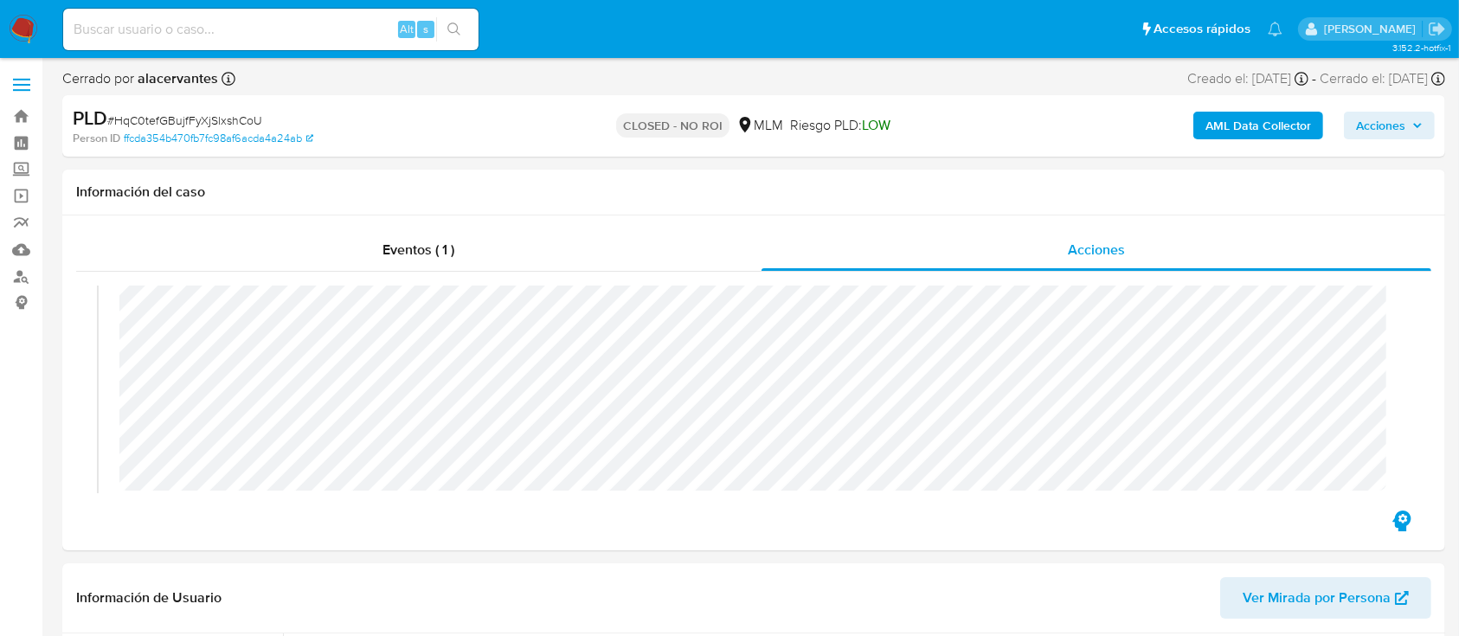
click at [19, 22] on img at bounding box center [23, 29] width 29 height 29
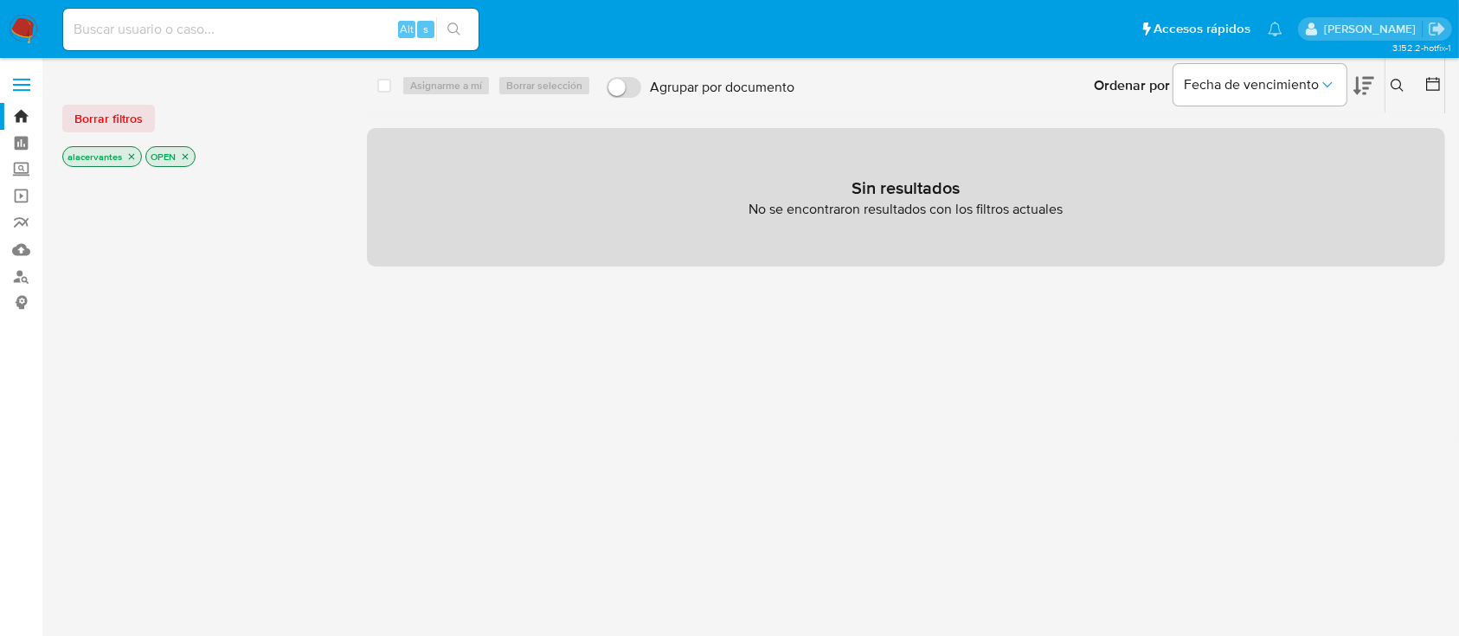
click at [16, 28] on img at bounding box center [23, 29] width 29 height 29
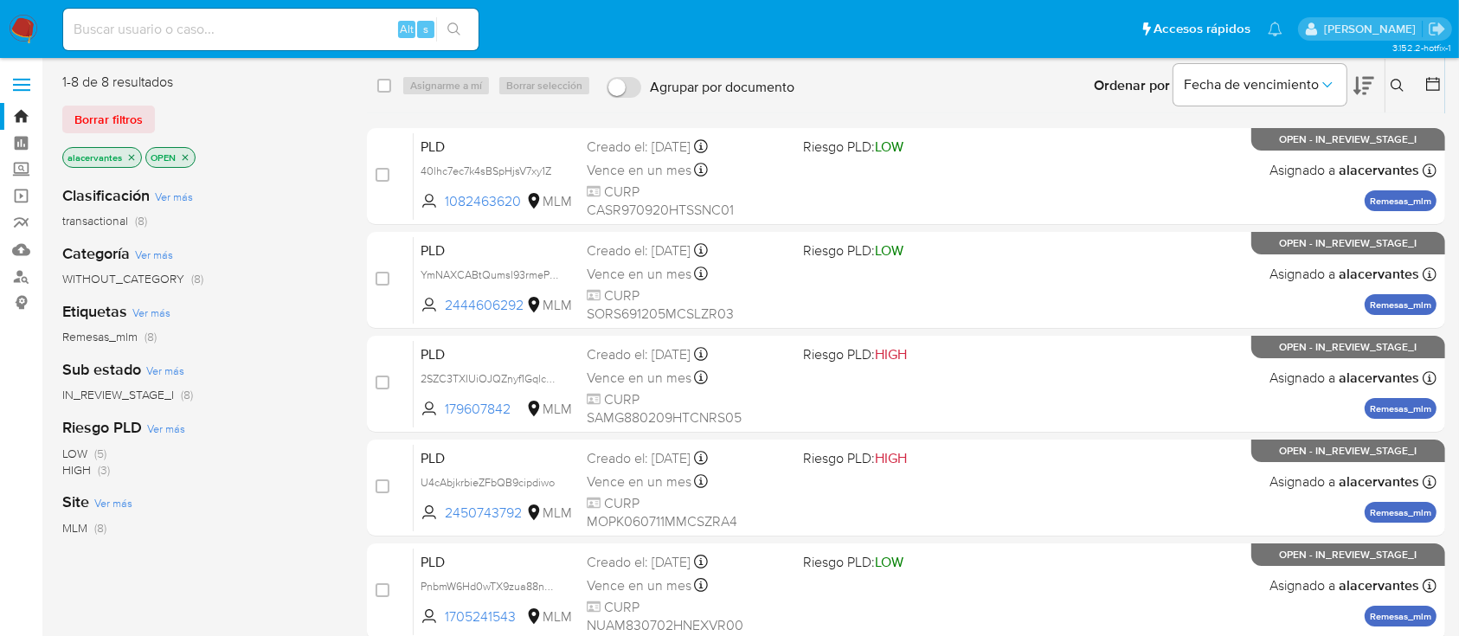
click at [218, 27] on input at bounding box center [270, 29] width 415 height 22
type input "195872572"
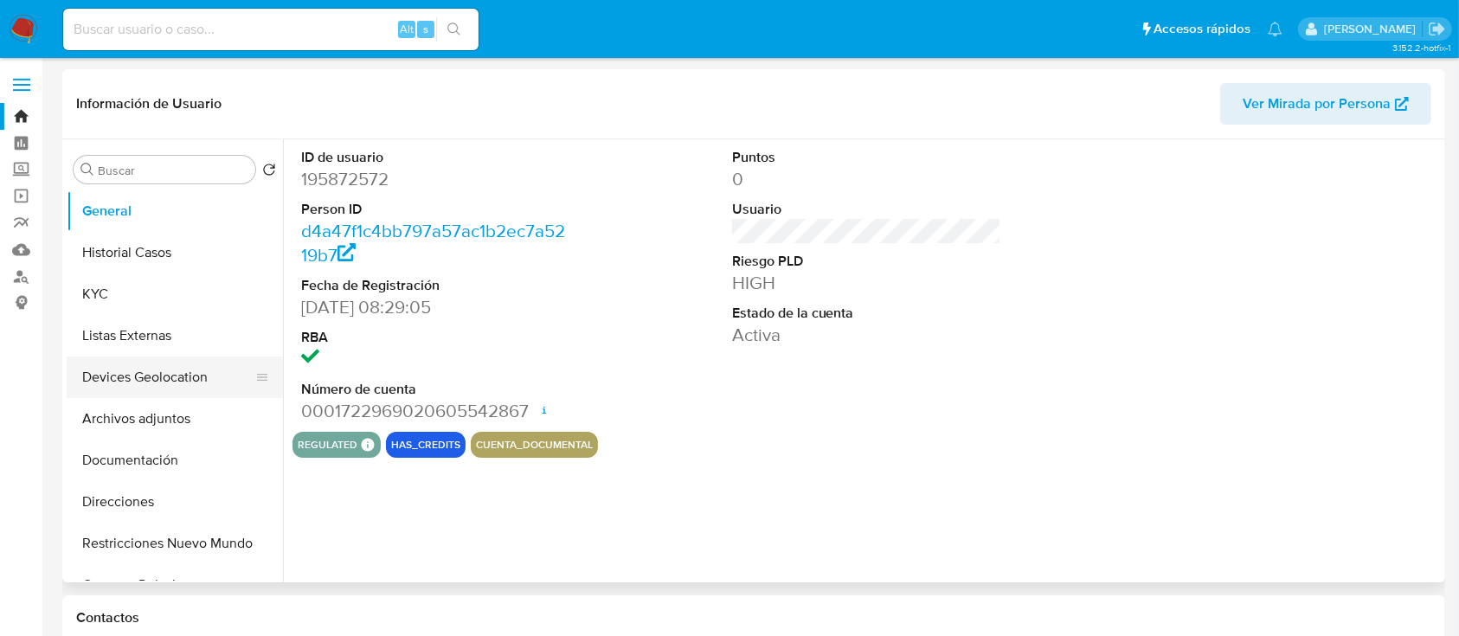
select select "10"
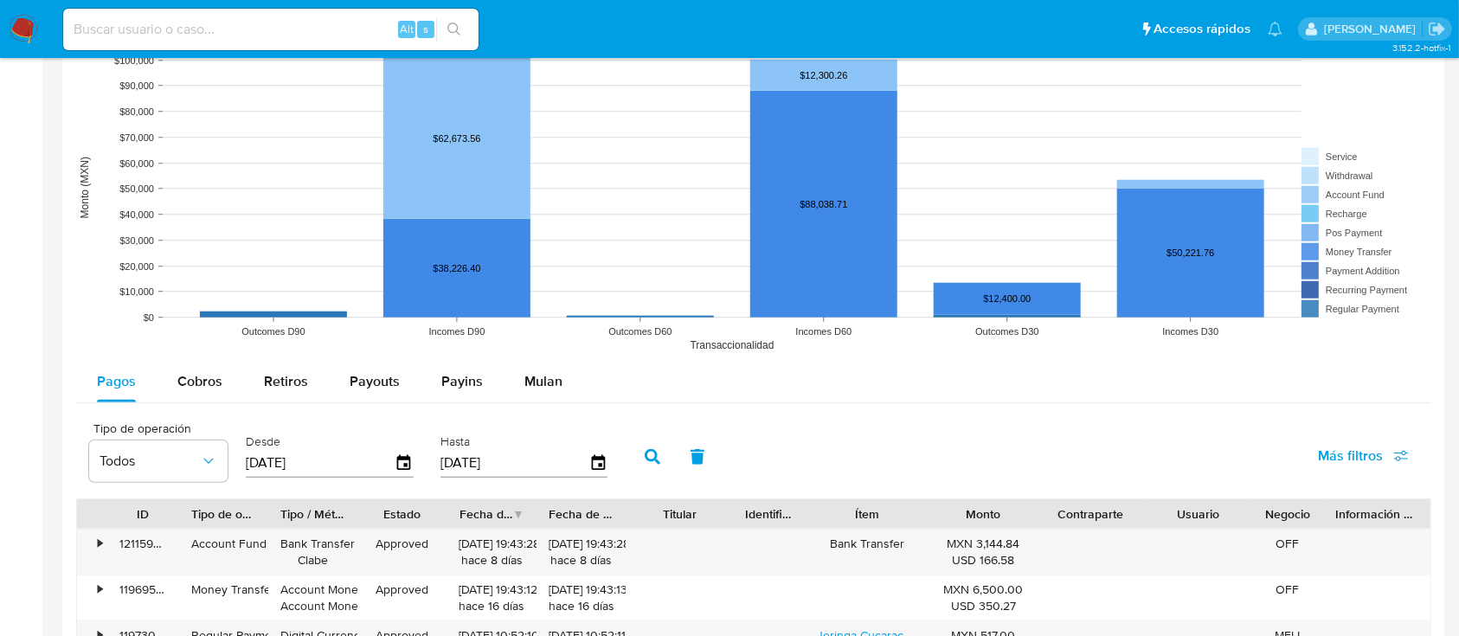
scroll to position [1499, 0]
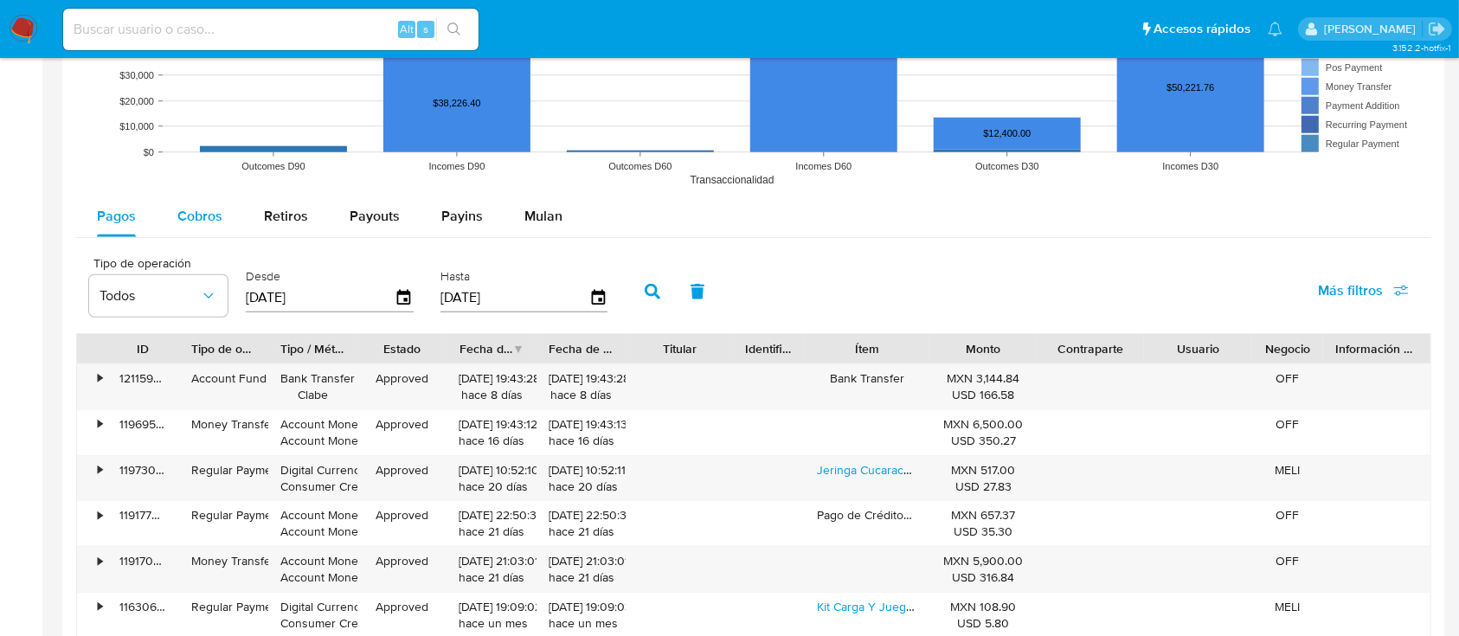
click at [211, 210] on span "Cobros" at bounding box center [199, 216] width 45 height 20
select select "10"
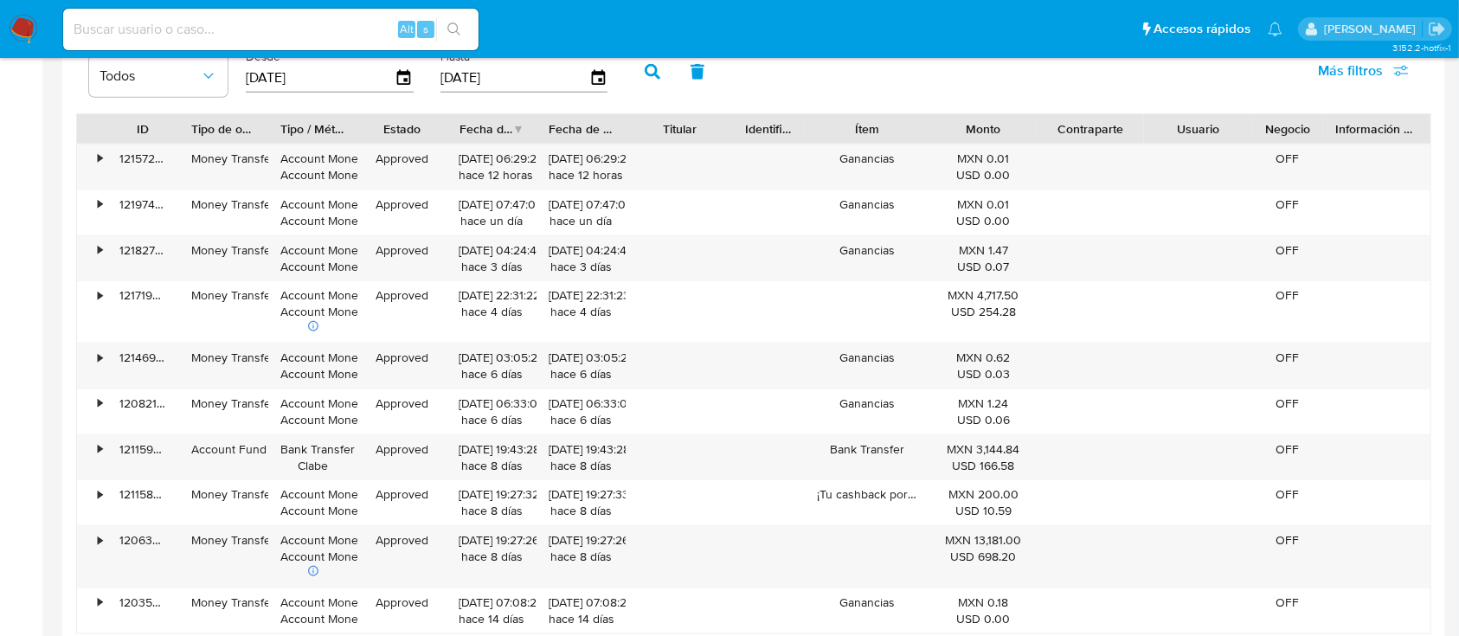
scroll to position [1731, 0]
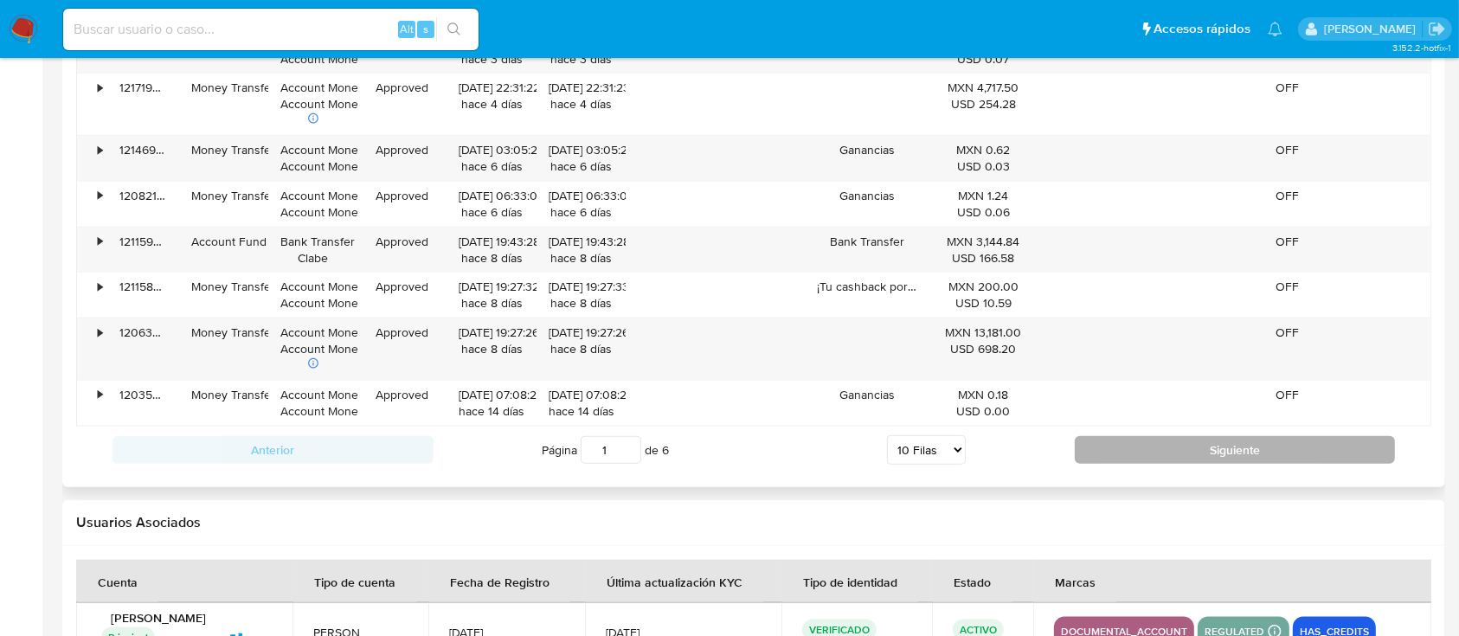
click at [1213, 457] on button "Siguiente" at bounding box center [1235, 450] width 321 height 28
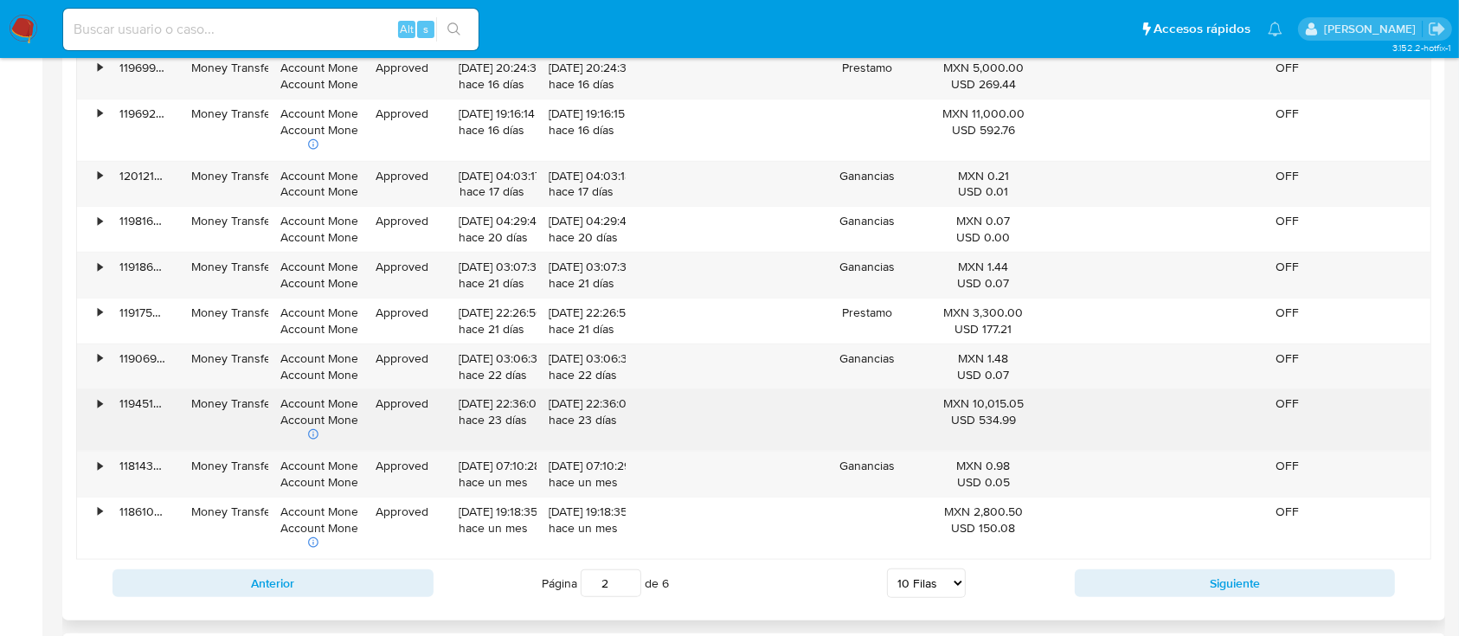
scroll to position [1846, 0]
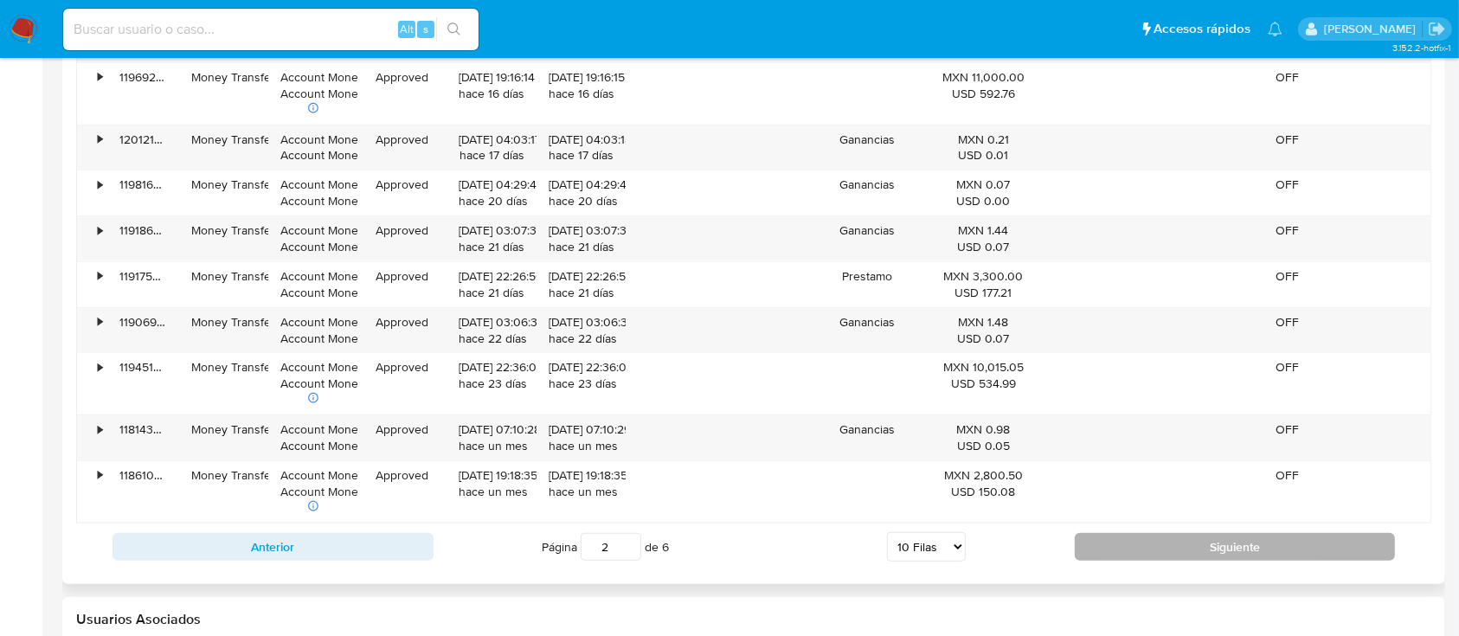
click at [1154, 551] on button "Siguiente" at bounding box center [1235, 547] width 321 height 28
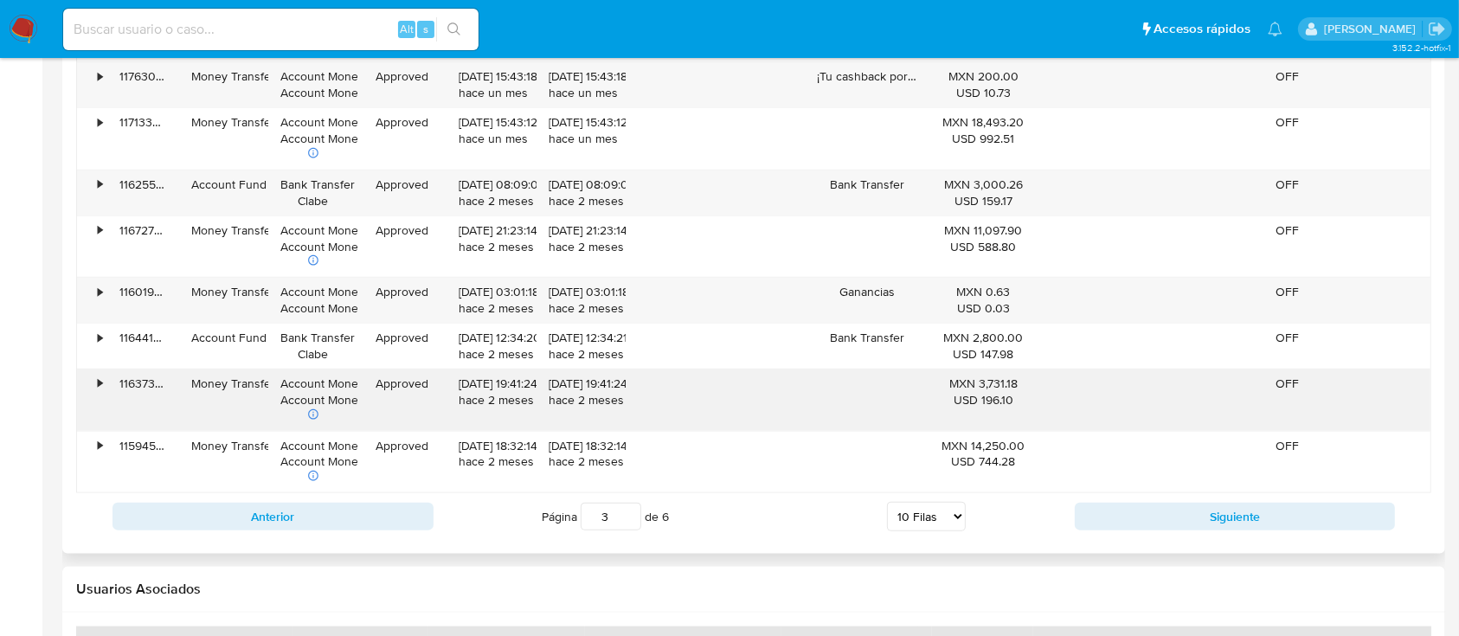
scroll to position [1962, 0]
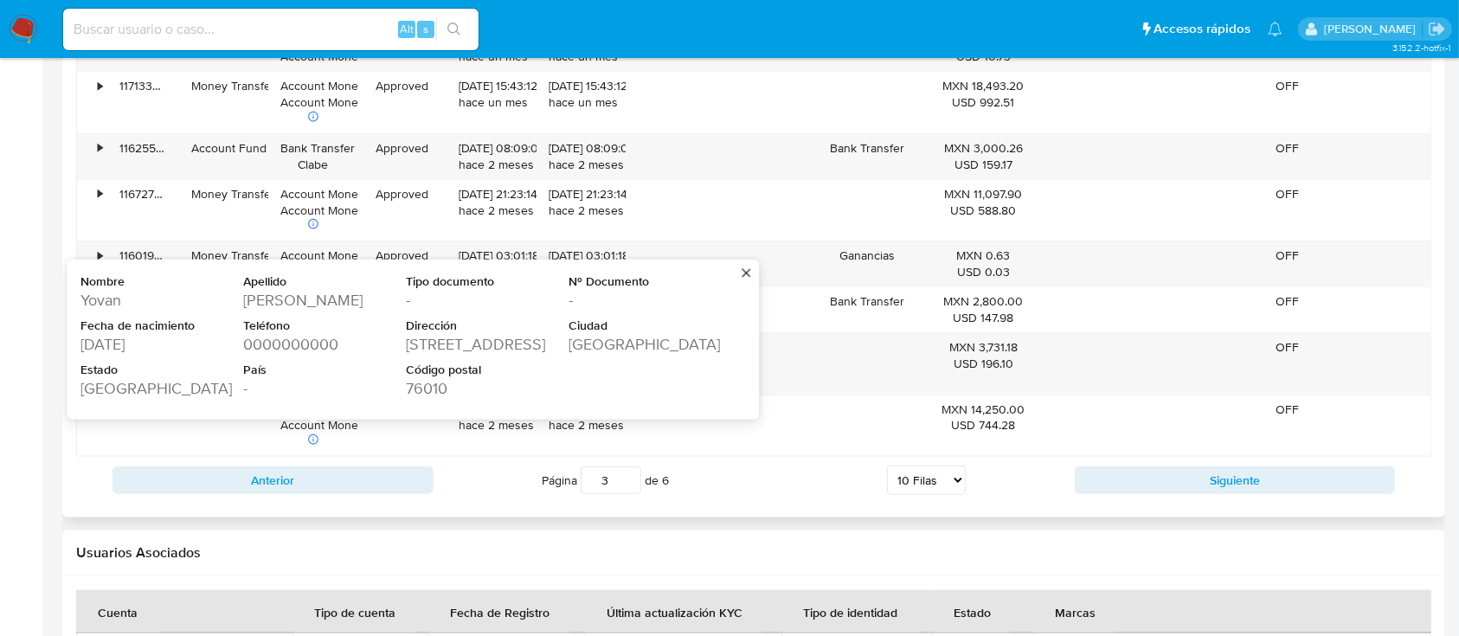
click at [1154, 465] on div "Anterior Página 3 de 6 5 Filas 10 Filas 20 Filas 25 Filas 50 Filas 100 Filas Si…" at bounding box center [753, 480] width 1355 height 47
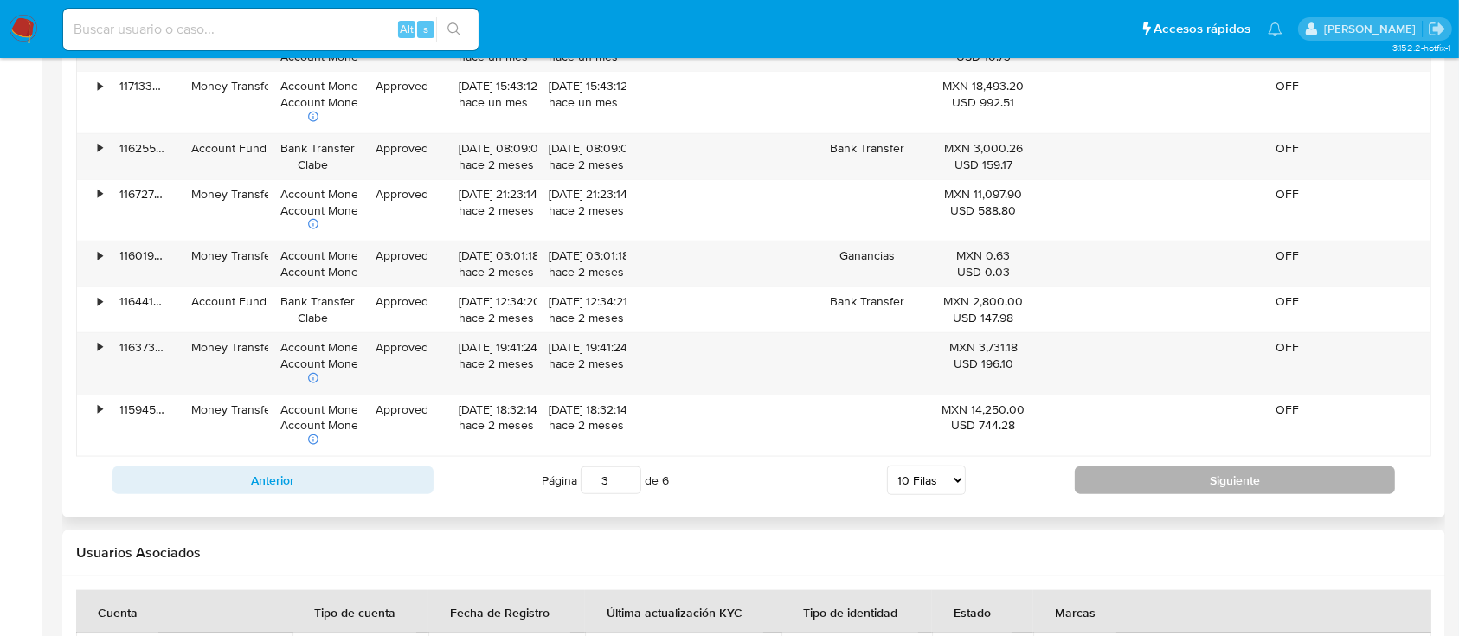
click at [1130, 467] on button "Siguiente" at bounding box center [1235, 480] width 321 height 28
type input "4"
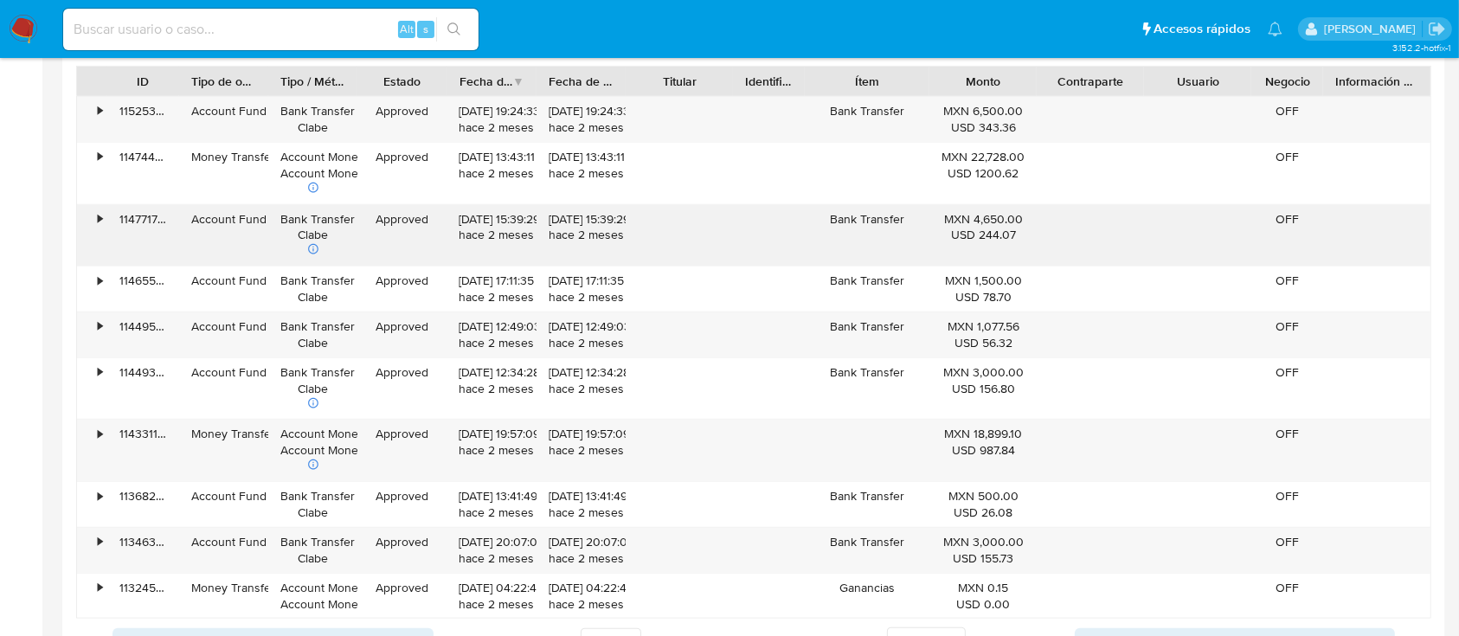
scroll to position [1731, 0]
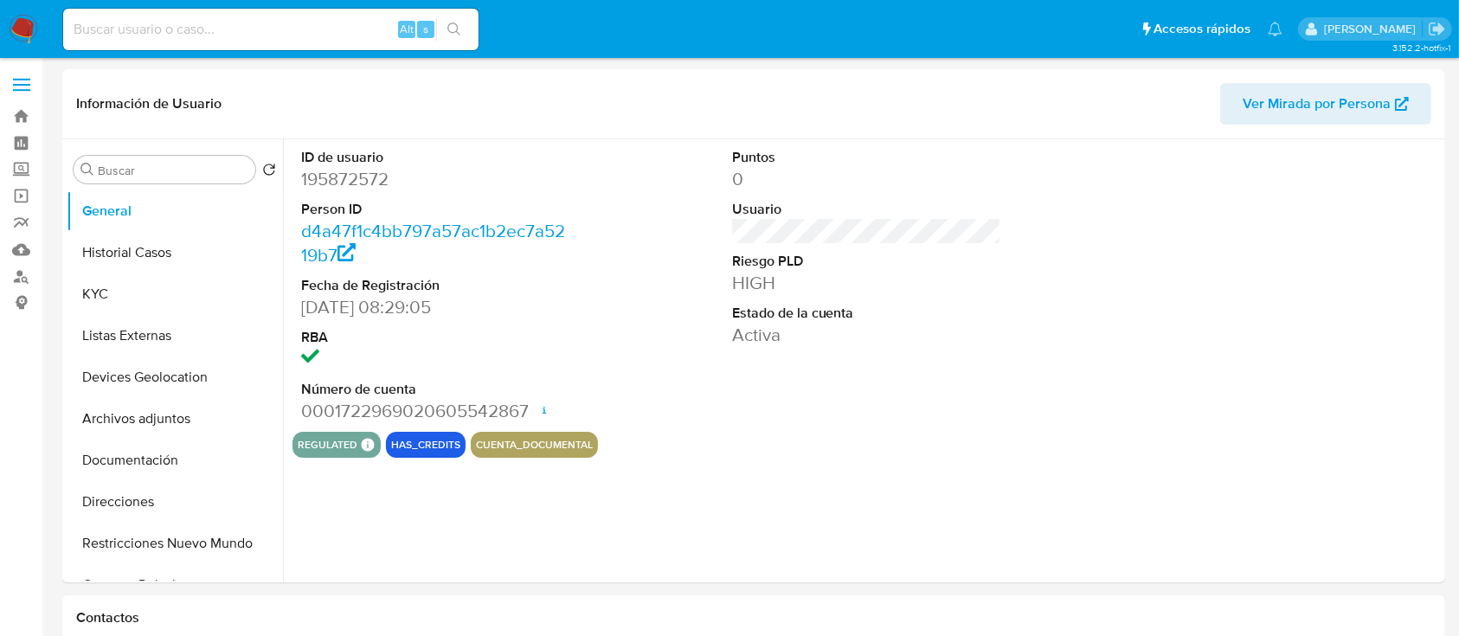
select select "10"
click at [168, 375] on button "Devices Geolocation" at bounding box center [168, 377] width 202 height 42
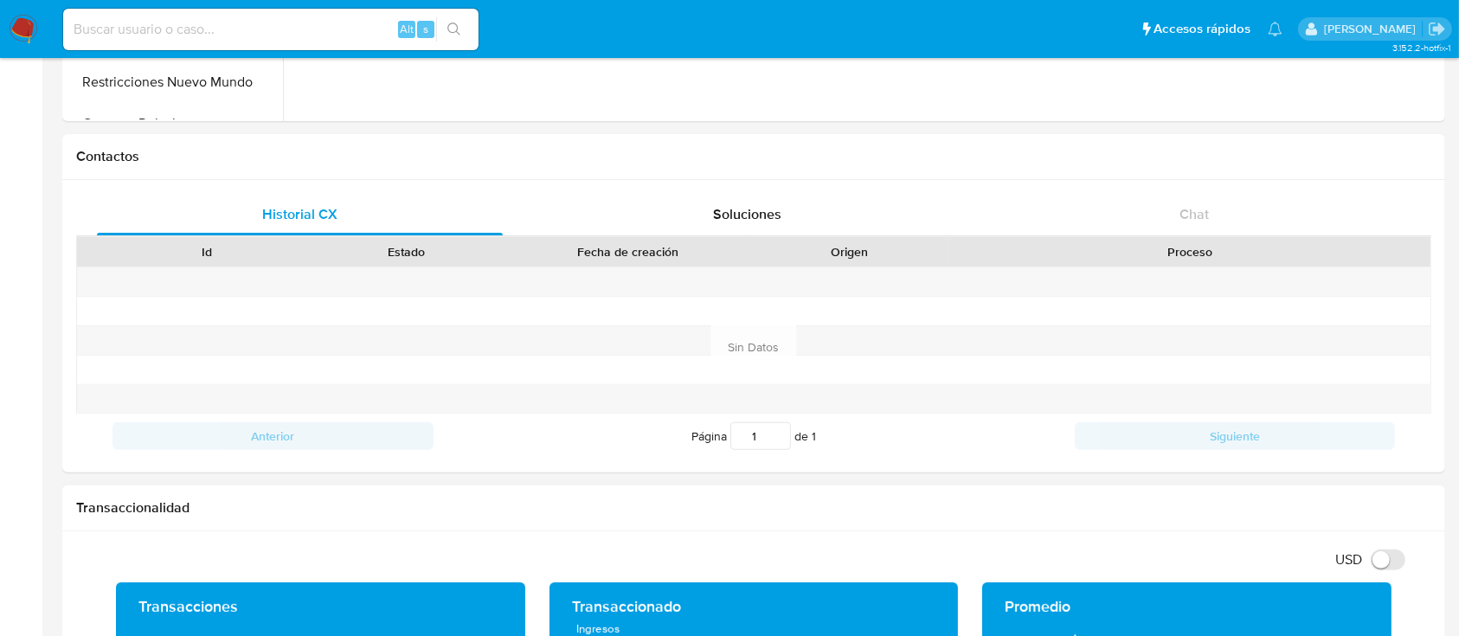
scroll to position [807, 0]
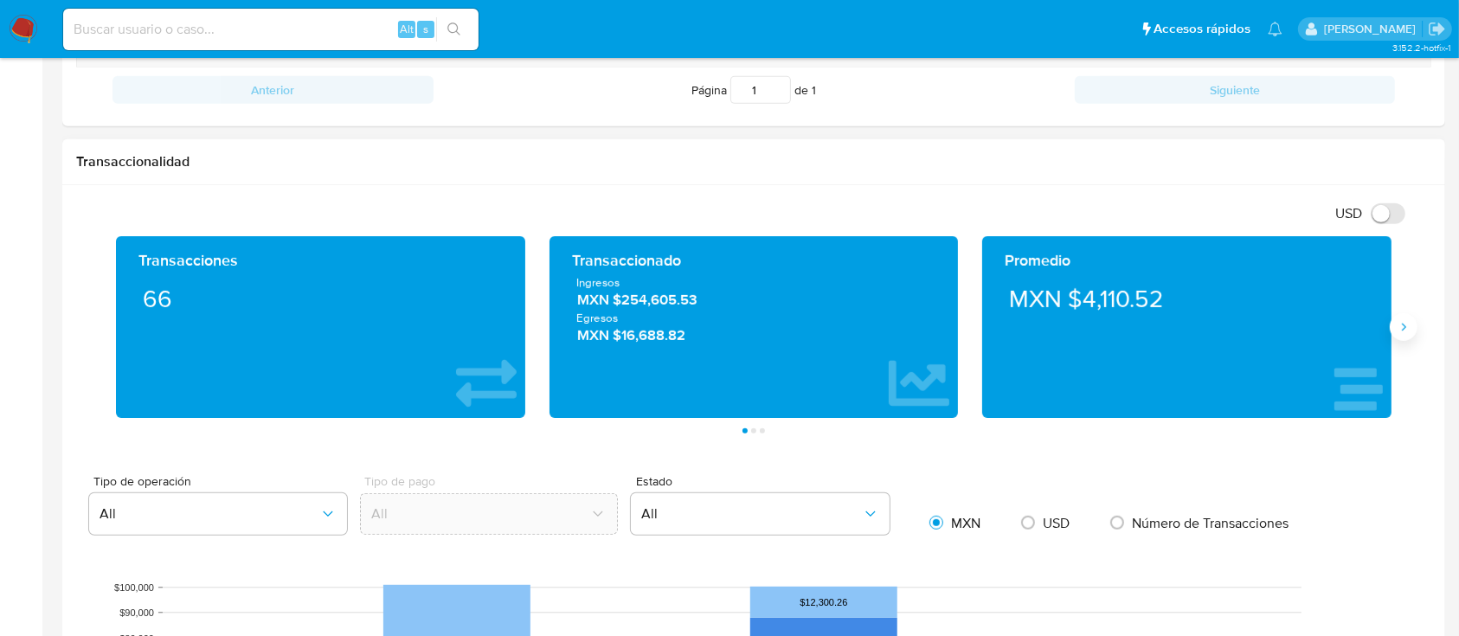
click at [1416, 323] on button "Siguiente" at bounding box center [1404, 327] width 28 height 28
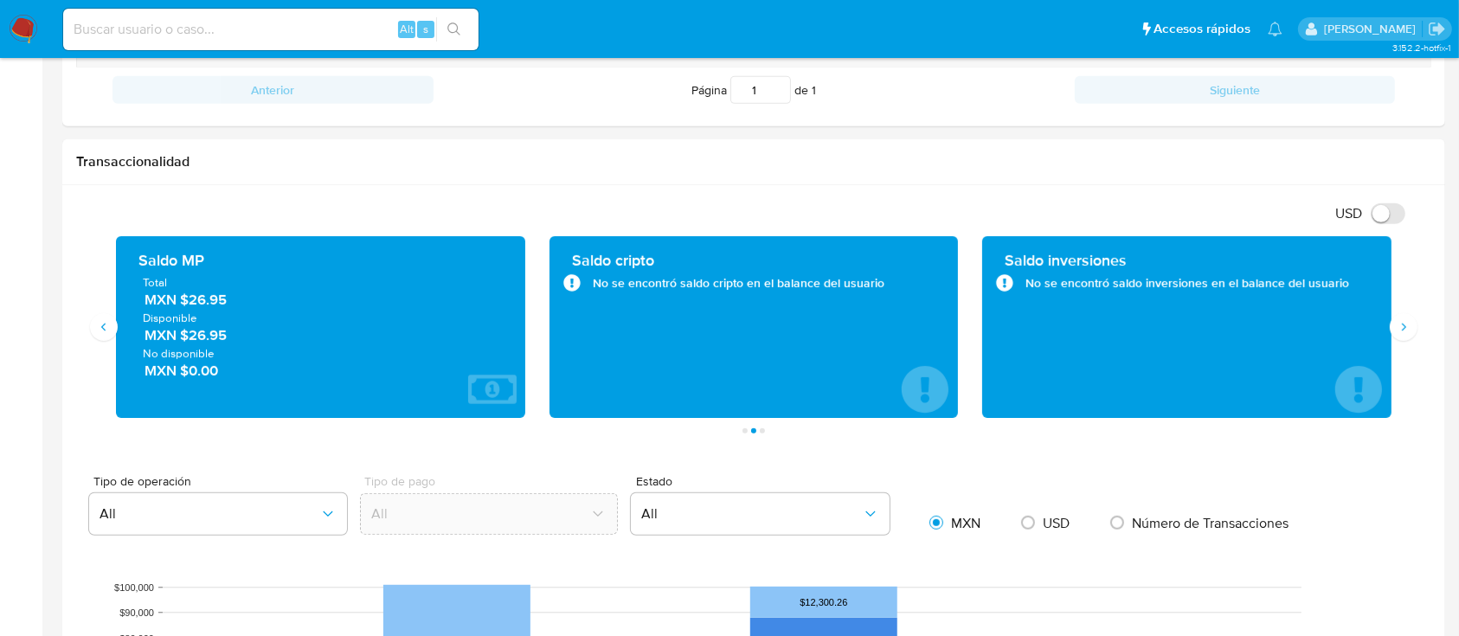
click at [29, 23] on img at bounding box center [23, 29] width 29 height 29
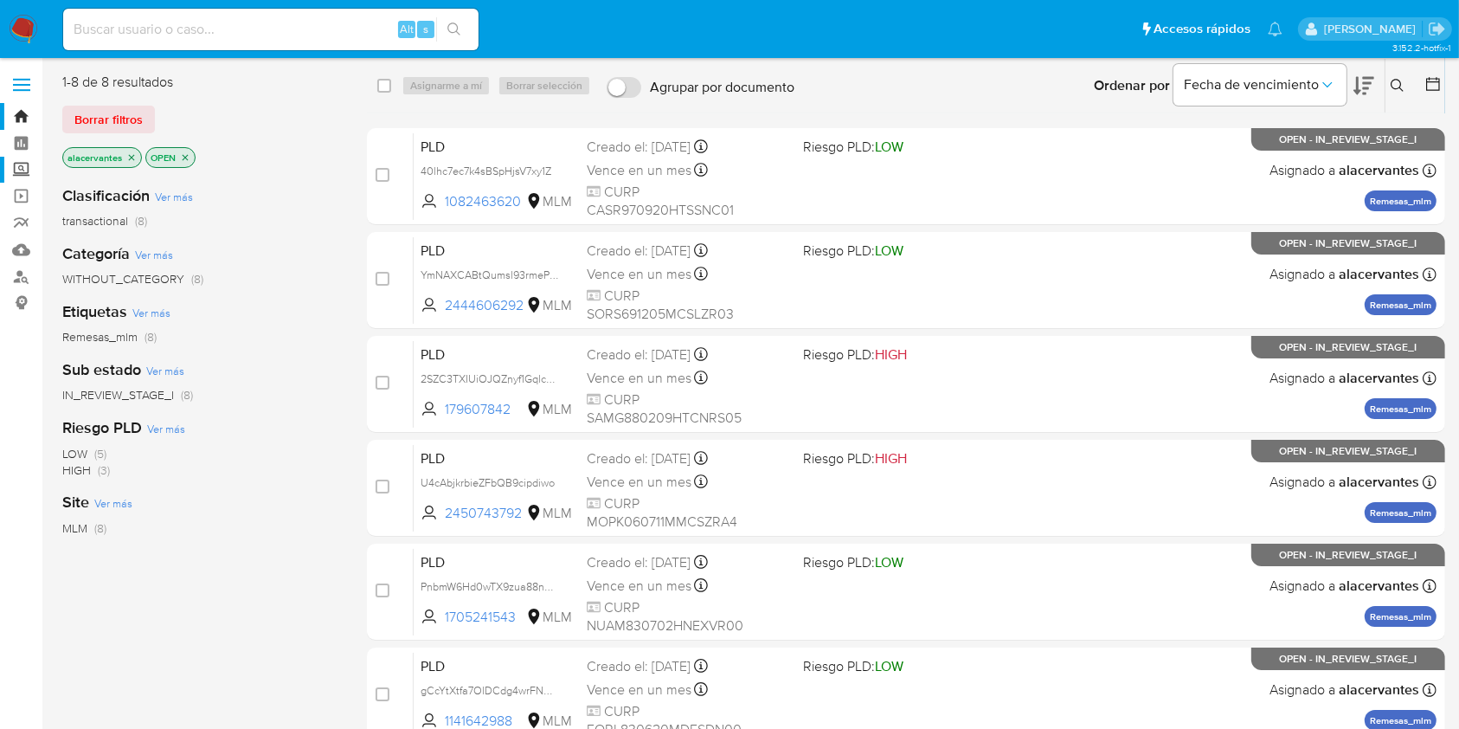
click at [28, 170] on label "Screening" at bounding box center [103, 170] width 206 height 27
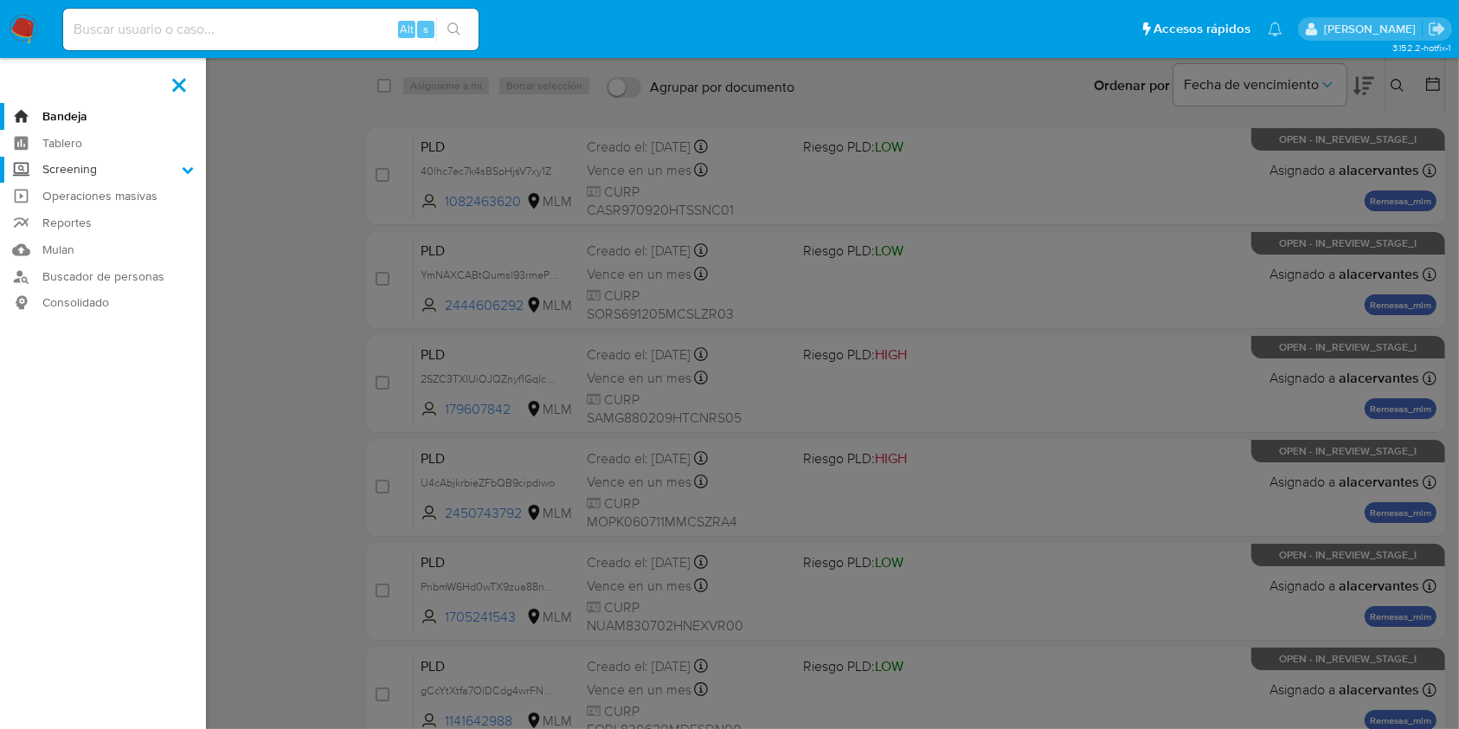
click at [0, 0] on input "Screening" at bounding box center [0, 0] width 0 height 0
click at [76, 234] on link "Herramientas" at bounding box center [103, 238] width 206 height 22
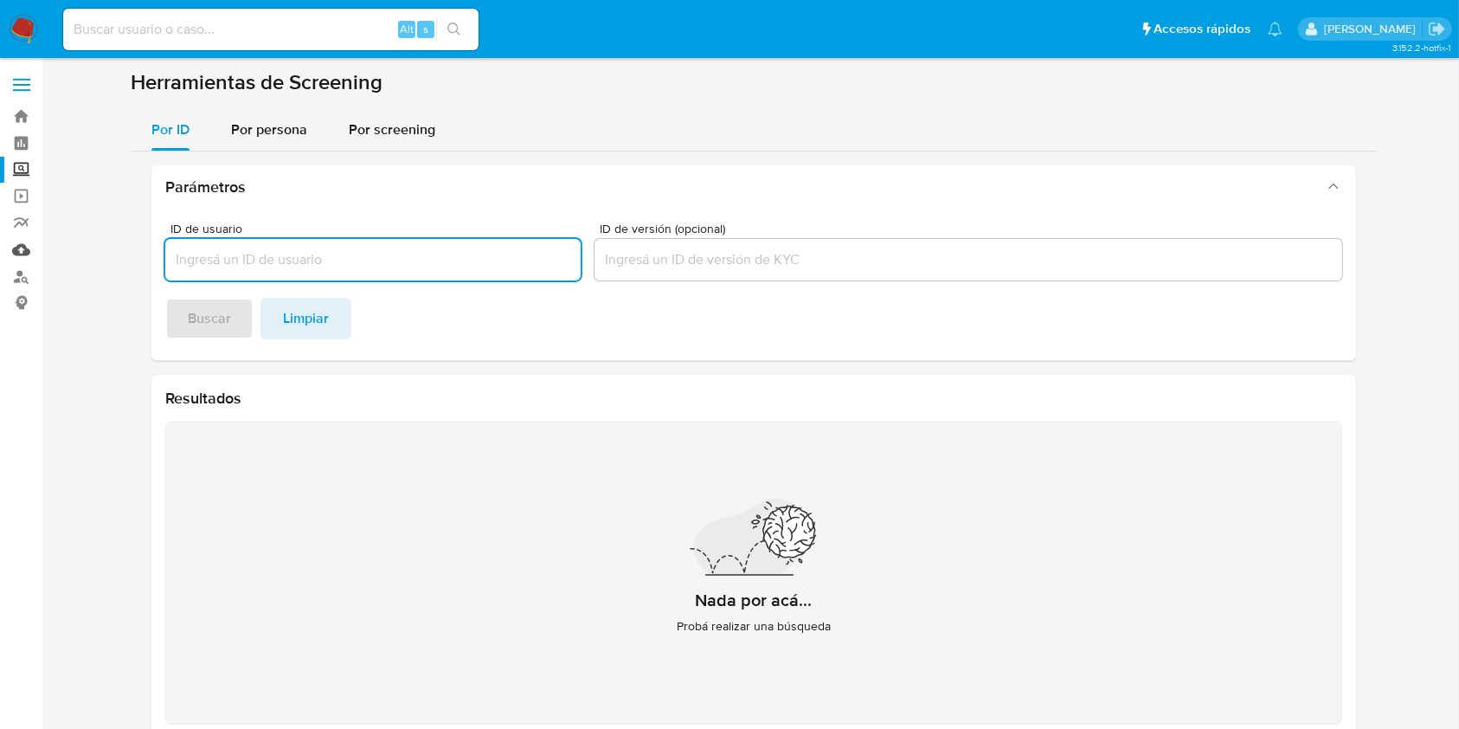
click at [29, 246] on link "Mulan" at bounding box center [103, 249] width 206 height 27
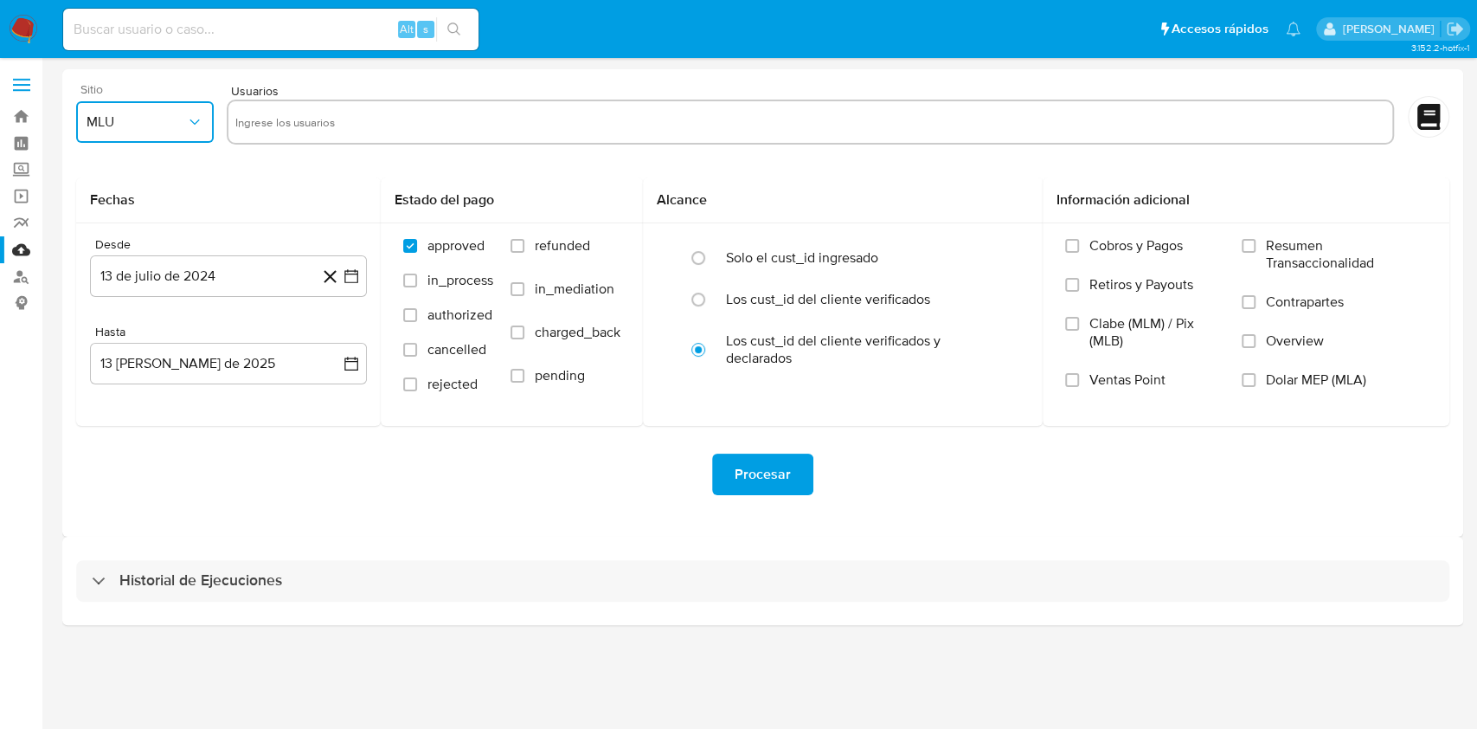
click at [192, 121] on icon "button" at bounding box center [194, 121] width 17 height 17
click at [132, 391] on div "MLM" at bounding box center [140, 377] width 106 height 42
click at [345, 278] on icon "button" at bounding box center [351, 276] width 14 height 14
click at [337, 328] on icon "Mes siguiente" at bounding box center [335, 338] width 21 height 21
click at [260, 335] on button "agosto 2024" at bounding box center [229, 338] width 96 height 17
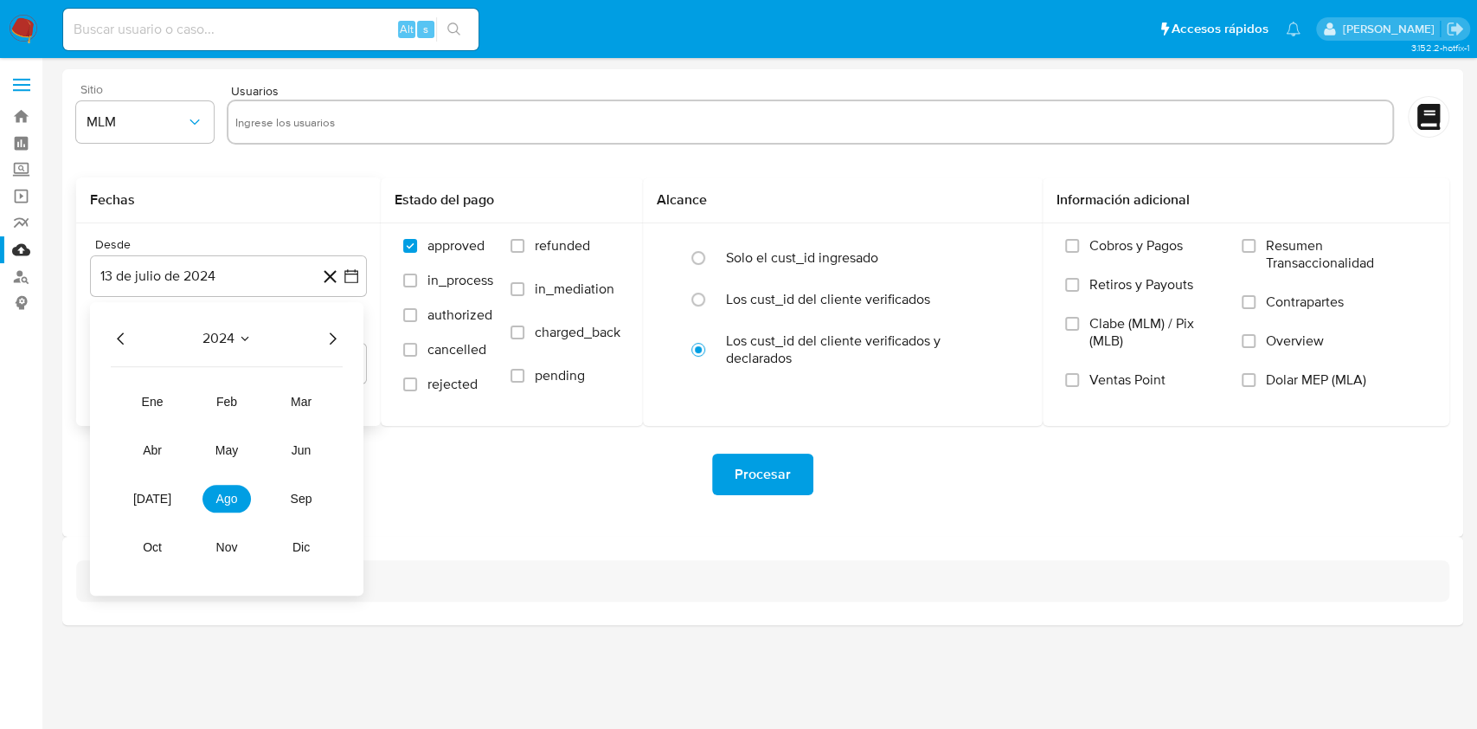
click at [337, 339] on icon "Año siguiente" at bounding box center [332, 338] width 21 height 21
click at [299, 407] on span "mar" at bounding box center [301, 402] width 21 height 14
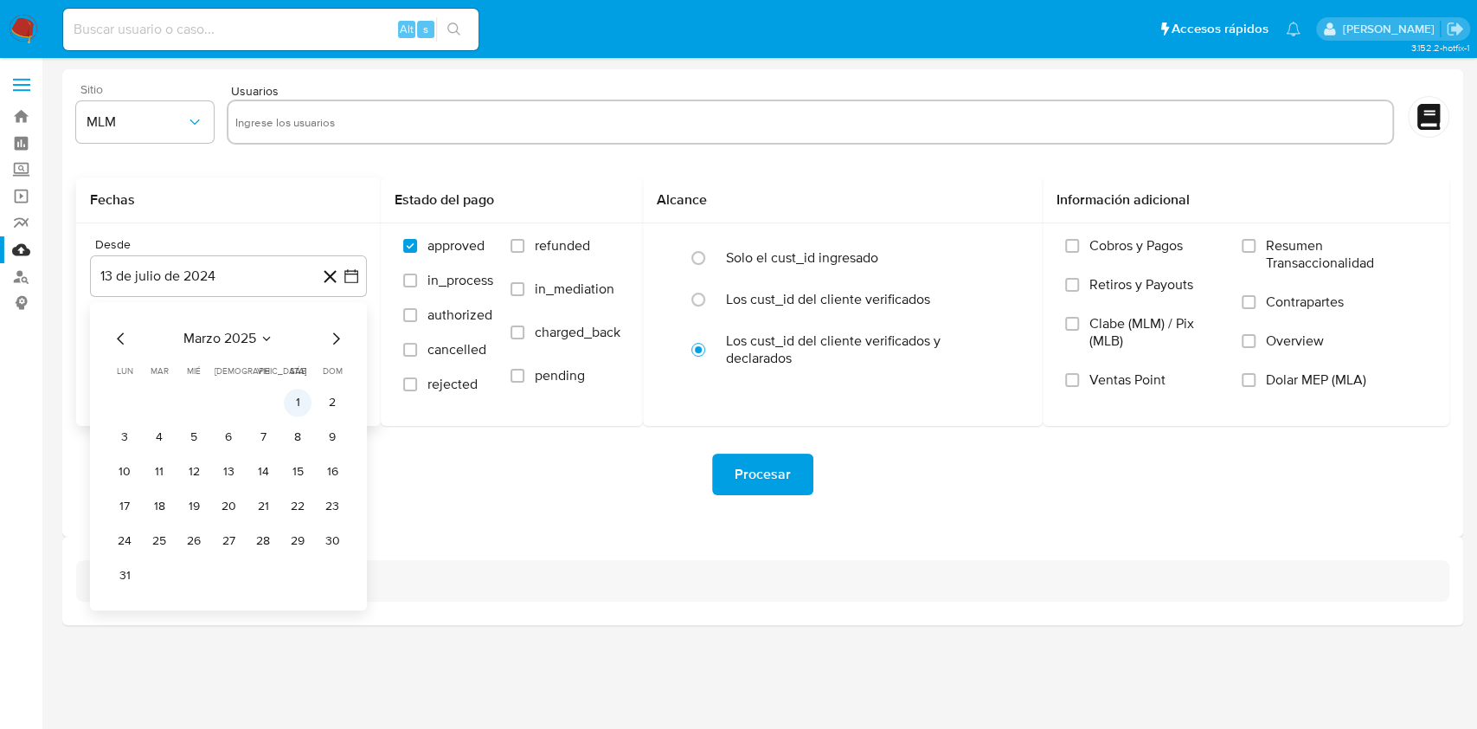
click at [295, 393] on button "1" at bounding box center [298, 403] width 28 height 28
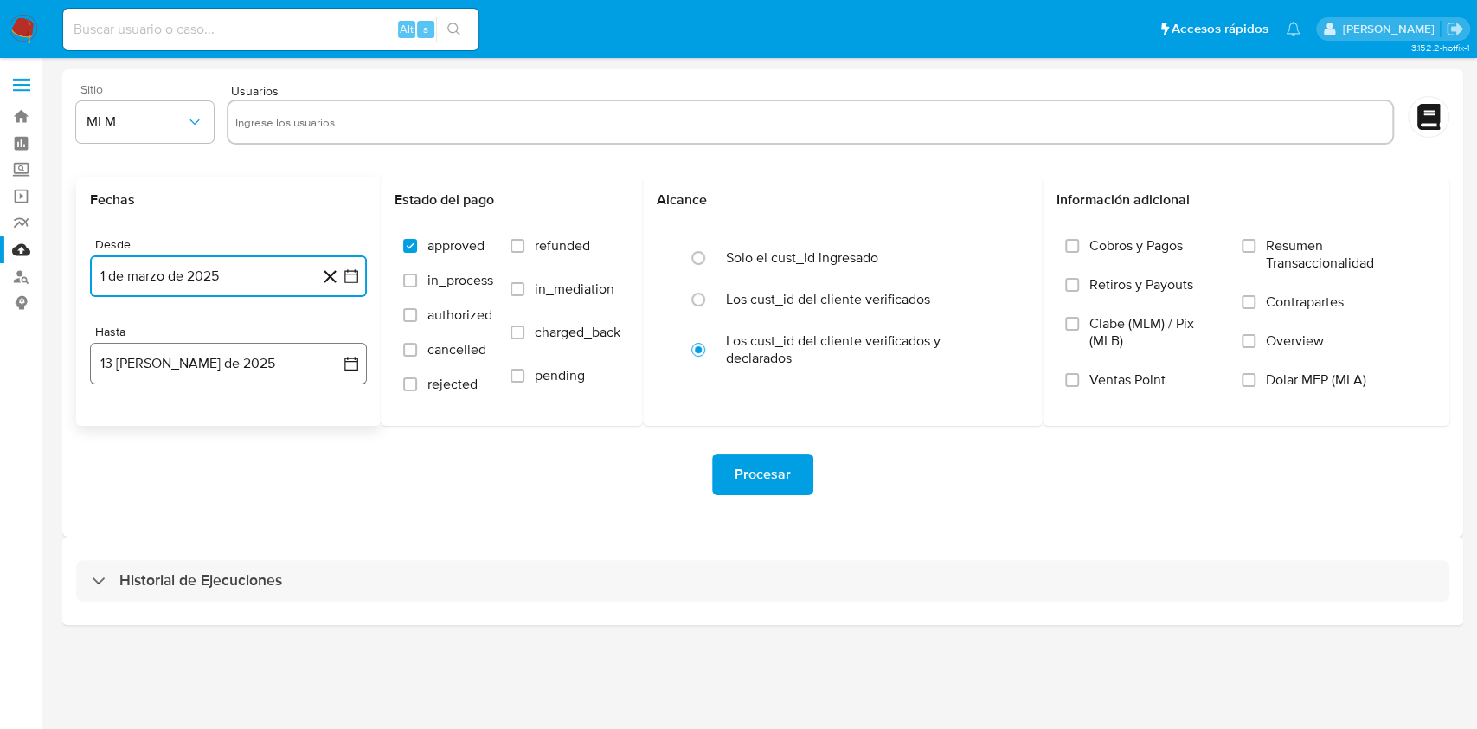
click at [347, 362] on icon "button" at bounding box center [351, 363] width 17 height 17
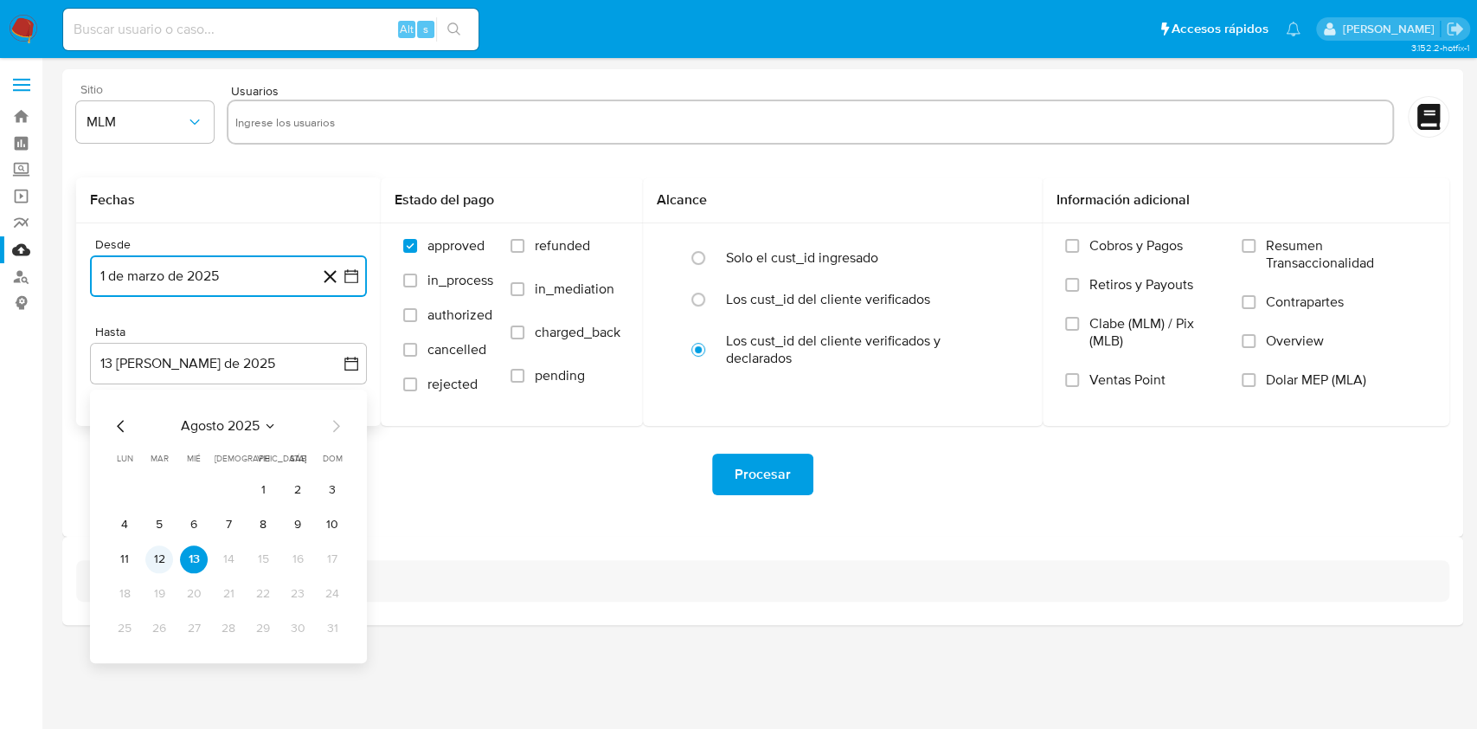
click at [164, 560] on button "12" at bounding box center [159, 559] width 28 height 28
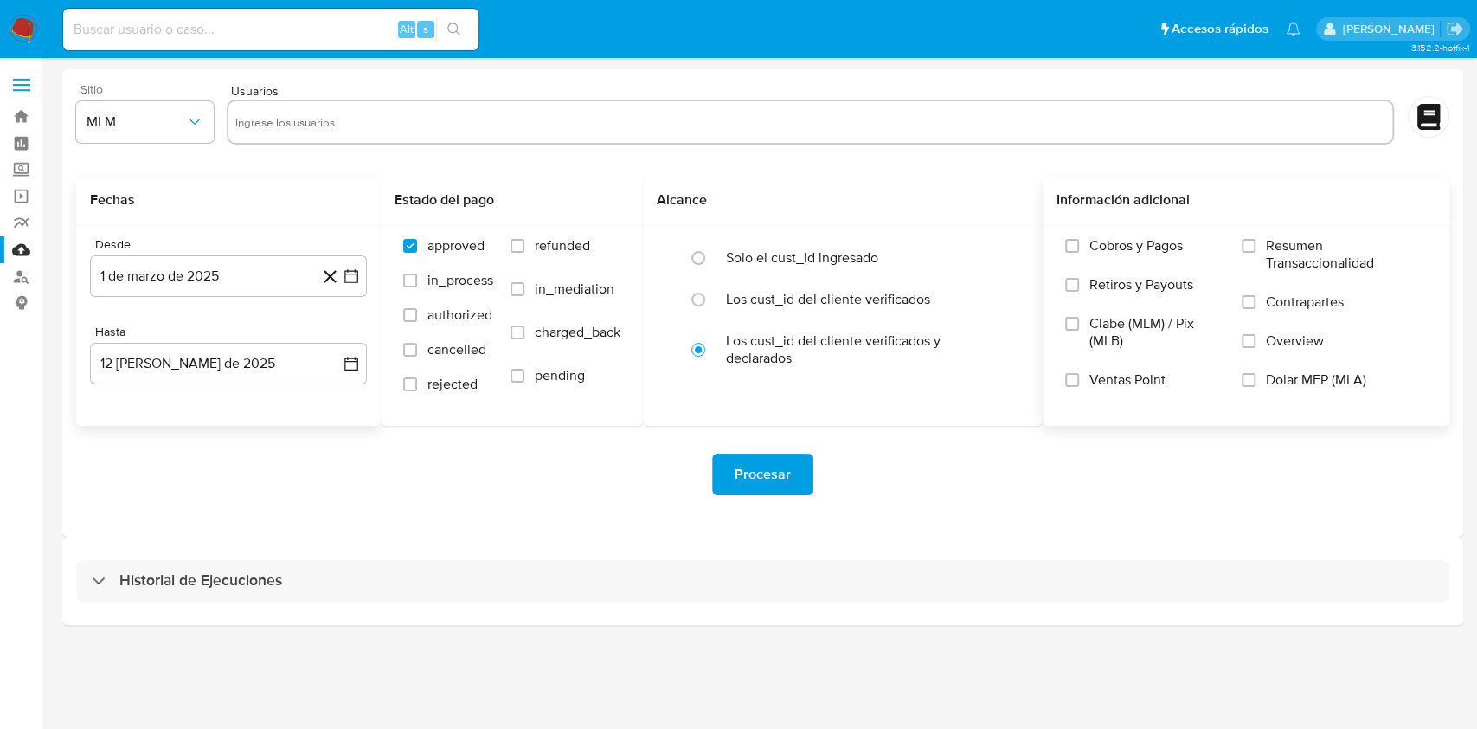
click at [1263, 337] on label "Overview" at bounding box center [1334, 351] width 185 height 39
click at [1255, 337] on input "Overview" at bounding box center [1249, 341] width 14 height 14
click at [345, 128] on input "text" at bounding box center [810, 122] width 1150 height 28
paste input "2446360304"
type input "2446360304"
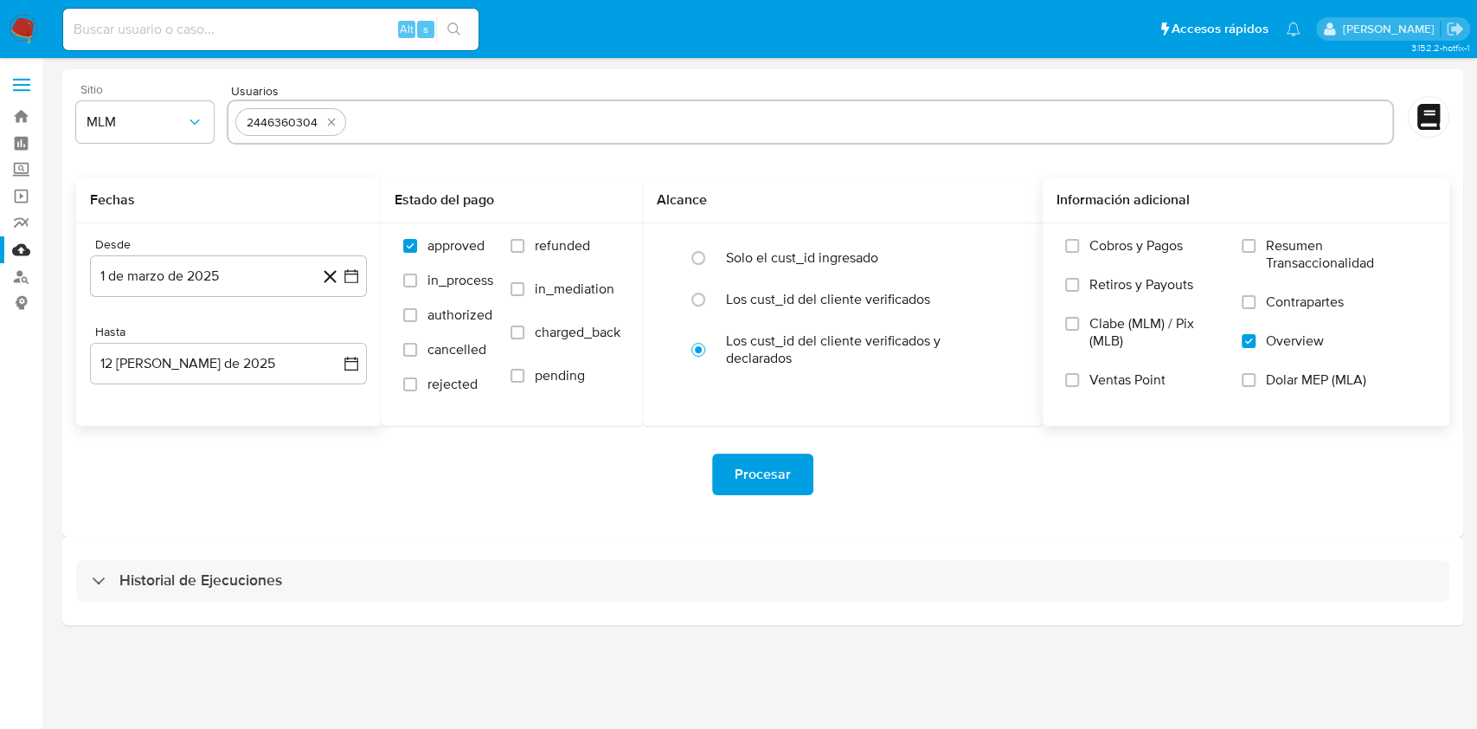
click at [422, 119] on input "text" at bounding box center [869, 122] width 1032 height 28
paste input "2261919749"
type input "2261919749"
click at [536, 121] on input "text" at bounding box center [924, 122] width 922 height 28
paste input "2444606292"
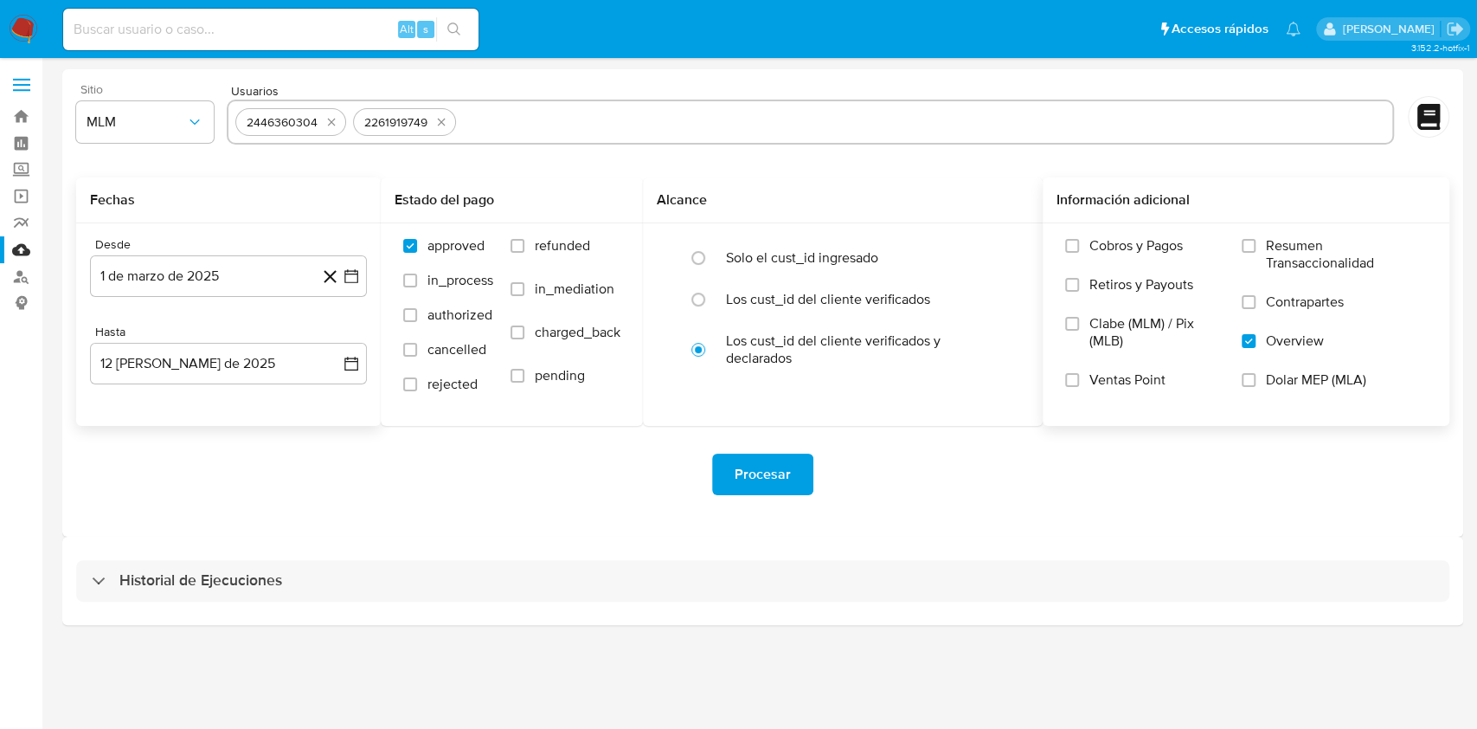
type input "2444606292"
click at [640, 107] on div "2446360304 2261919749 2444606292" at bounding box center [810, 122] width 1167 height 45
click at [642, 122] on input "text" at bounding box center [983, 122] width 806 height 28
paste input "1141642988"
type input "1141642988"
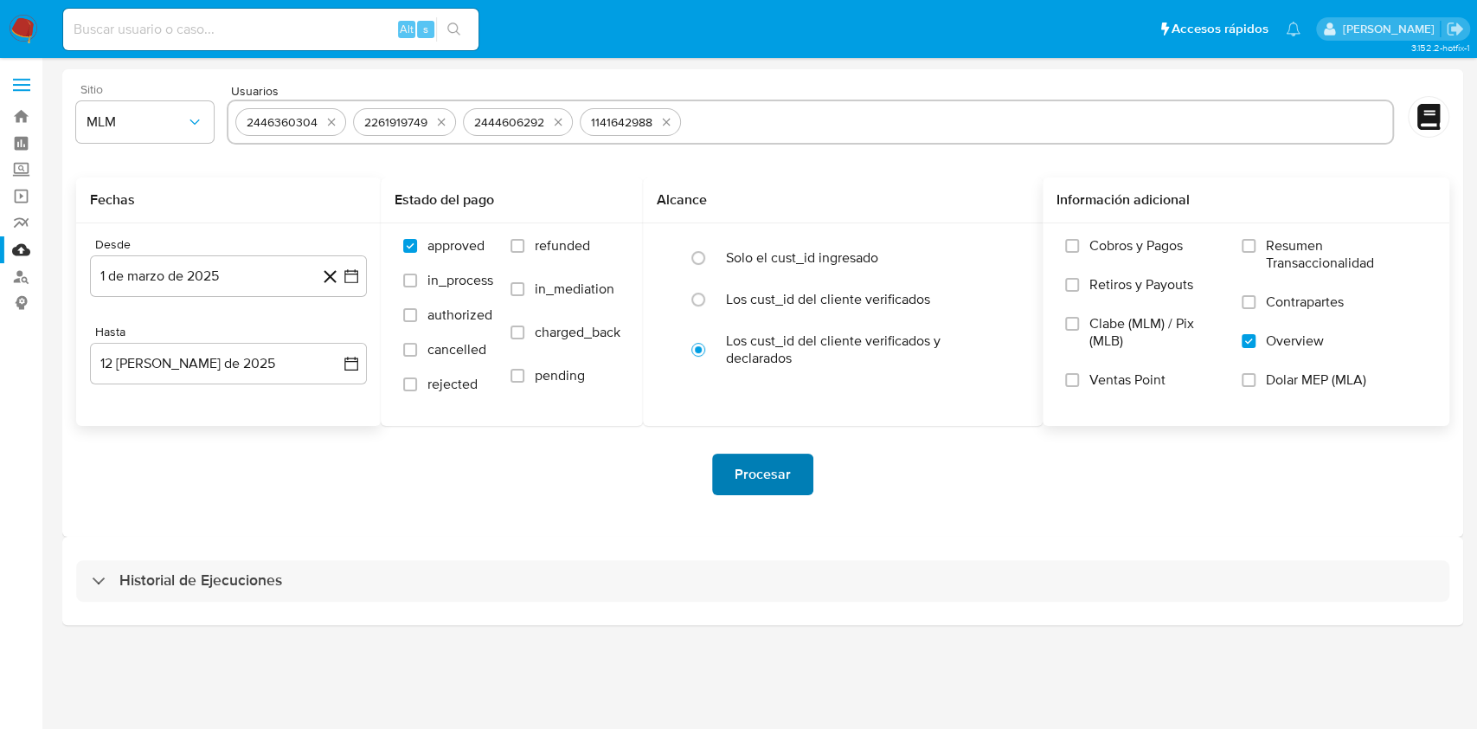
click at [787, 468] on span "Procesar" at bounding box center [763, 474] width 56 height 38
